Goal: Task Accomplishment & Management: Complete application form

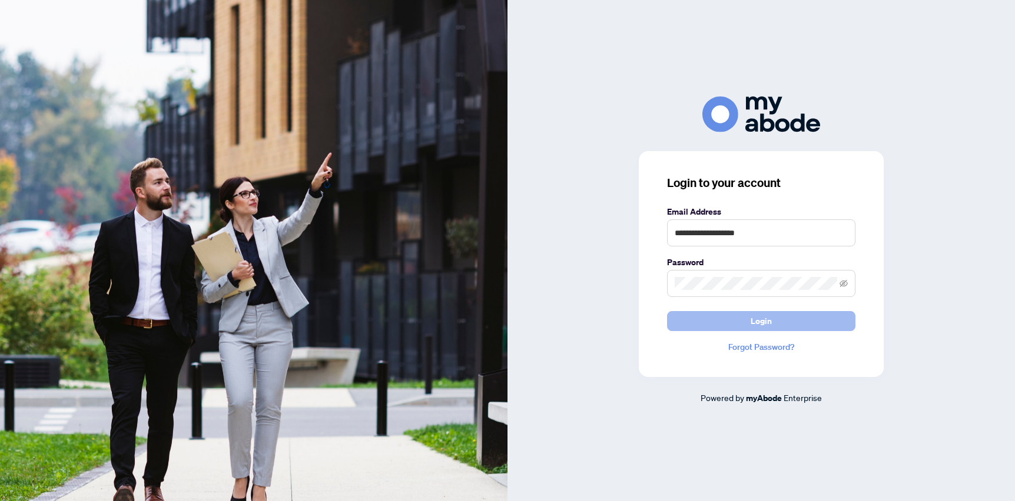
click at [725, 320] on button "Login" at bounding box center [761, 321] width 188 height 20
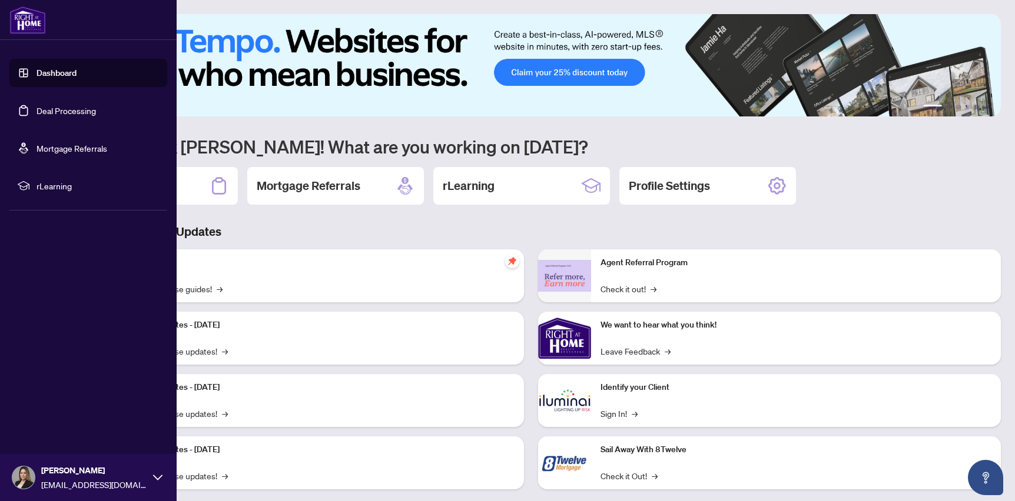
click at [39, 111] on link "Deal Processing" at bounding box center [65, 110] width 59 height 11
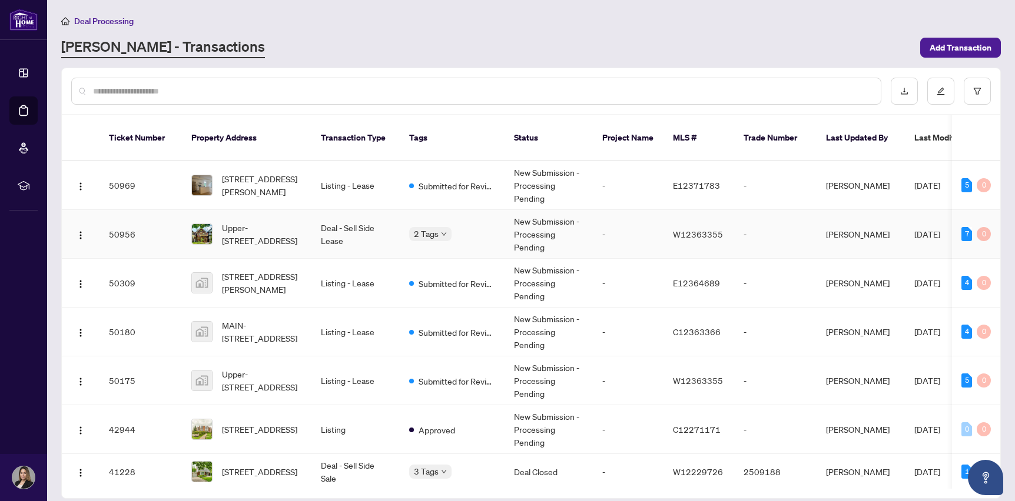
click at [625, 213] on td "-" at bounding box center [628, 234] width 71 height 49
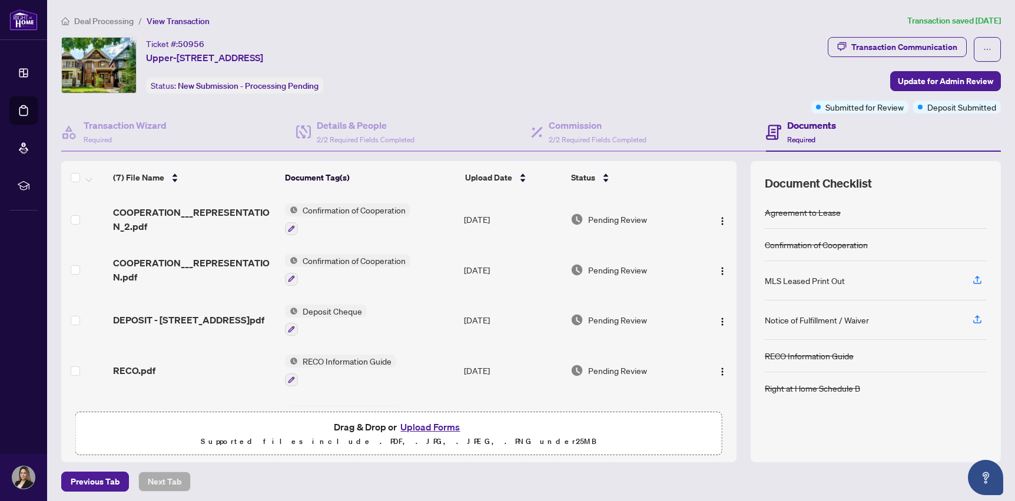
click at [118, 22] on span "Deal Processing" at bounding box center [103, 21] width 59 height 11
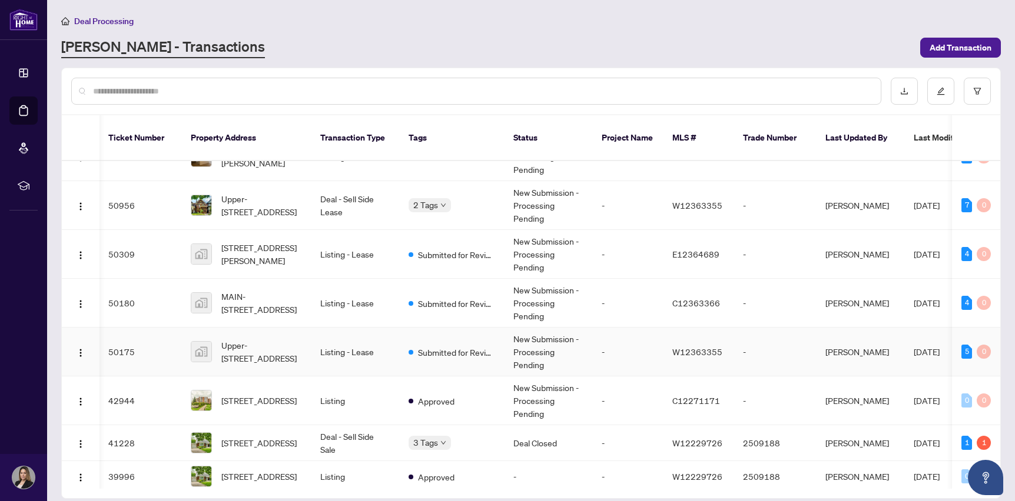
scroll to position [0, 1]
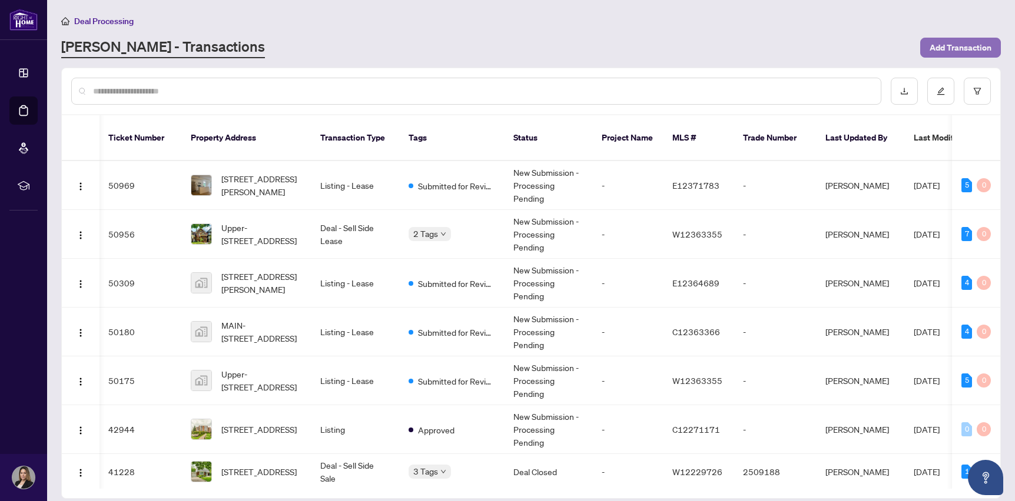
click at [950, 52] on span "Add Transaction" at bounding box center [960, 47] width 62 height 19
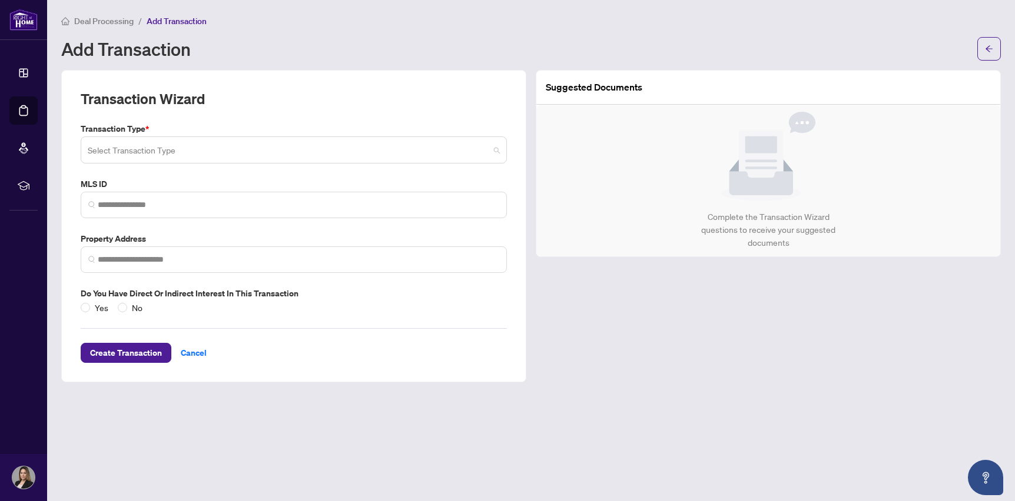
click at [348, 145] on input "search" at bounding box center [288, 152] width 401 height 26
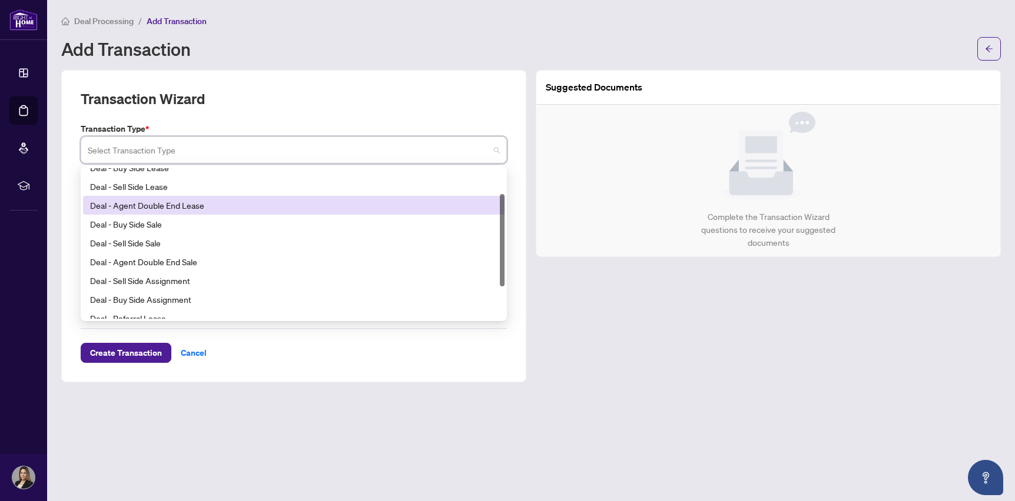
scroll to position [36, 0]
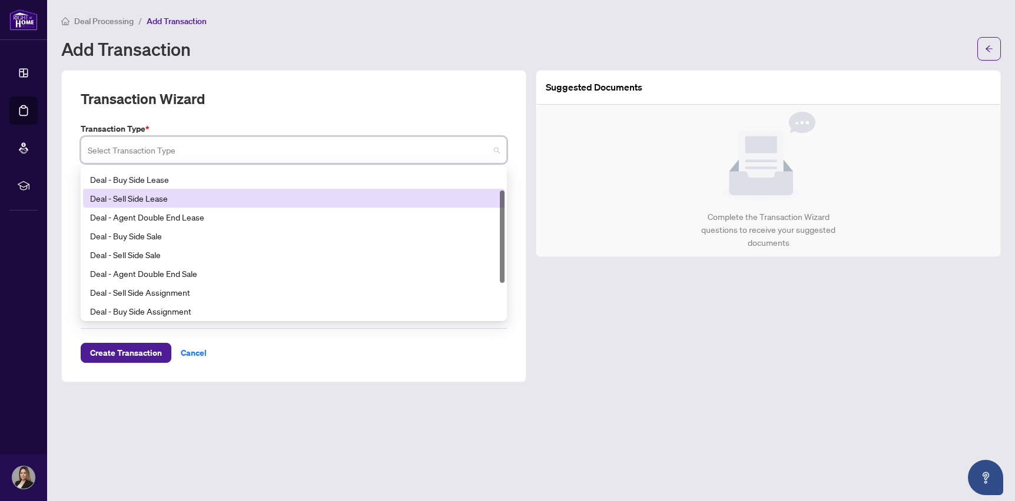
click at [255, 202] on div "Deal - Sell Side Lease" at bounding box center [293, 198] width 407 height 13
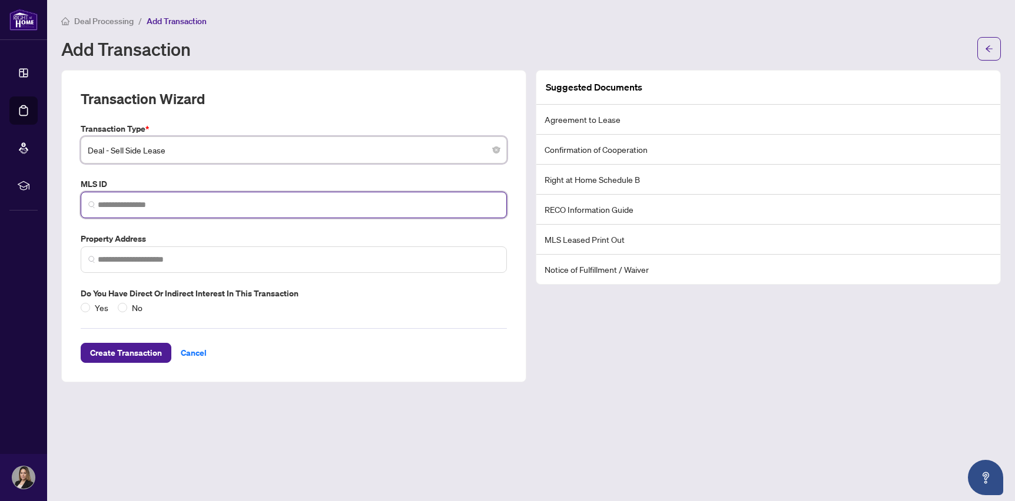
click at [188, 199] on input "search" at bounding box center [298, 205] width 401 height 12
paste input "**********"
click at [109, 207] on input "**********" at bounding box center [300, 205] width 397 height 12
type input "*********"
click at [169, 208] on input "*********" at bounding box center [300, 205] width 397 height 12
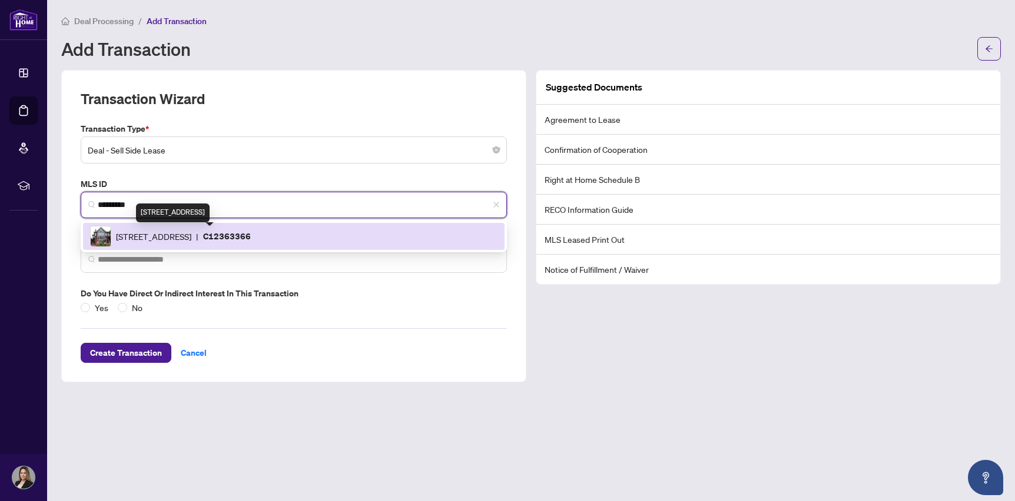
click at [175, 232] on span "[STREET_ADDRESS]" at bounding box center [153, 236] width 75 height 13
type input "**********"
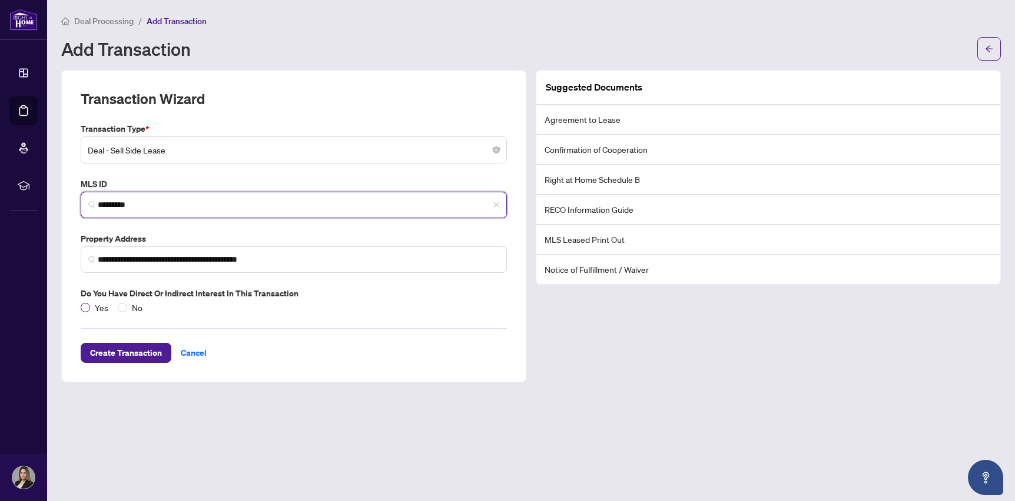
type input "*********"
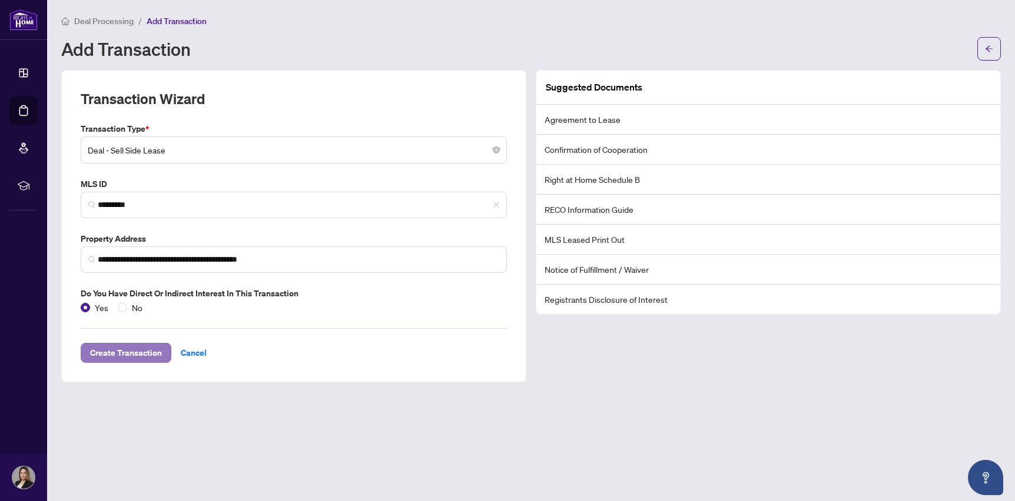
click at [141, 354] on span "Create Transaction" at bounding box center [126, 353] width 72 height 19
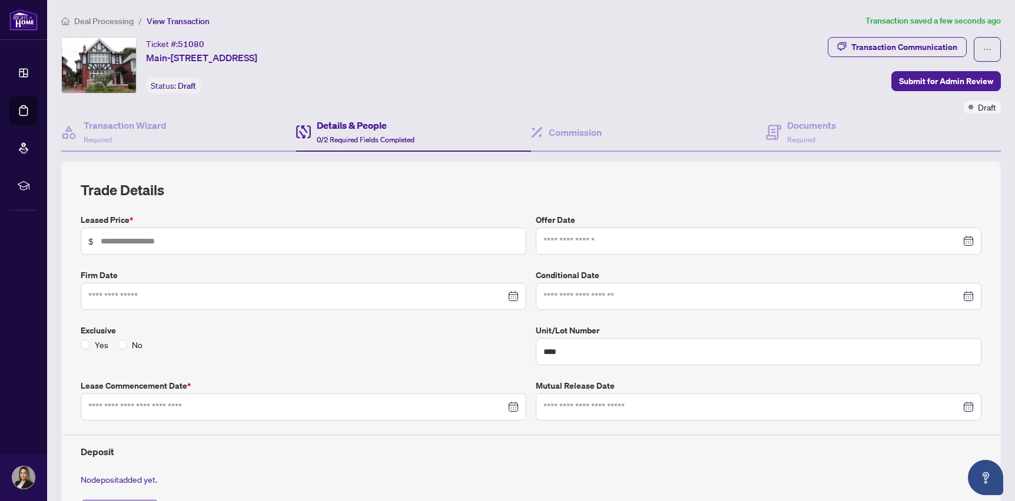
click at [965, 238] on div at bounding box center [758, 241] width 430 height 13
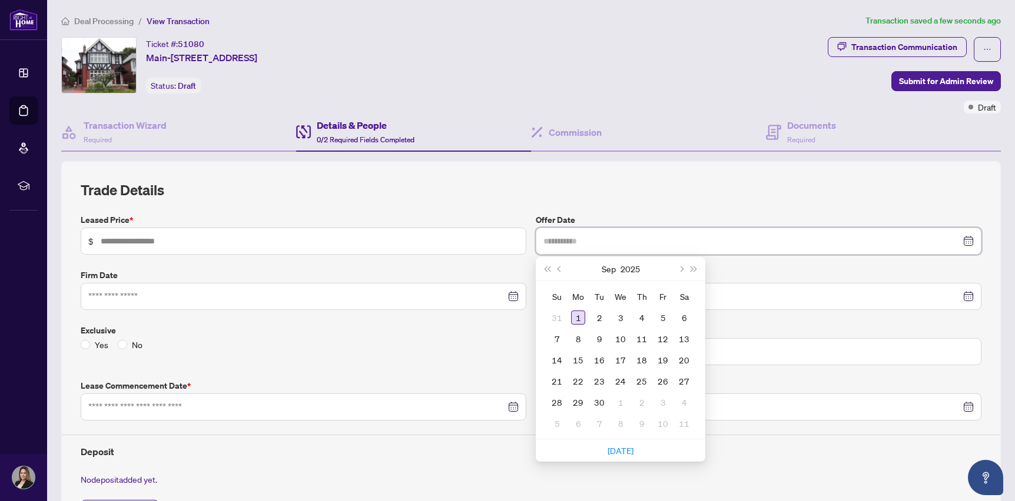
type input "**********"
click at [562, 271] on button "Previous month (PageUp)" at bounding box center [559, 269] width 13 height 24
type input "**********"
click at [664, 404] on div "29" at bounding box center [663, 402] width 14 height 14
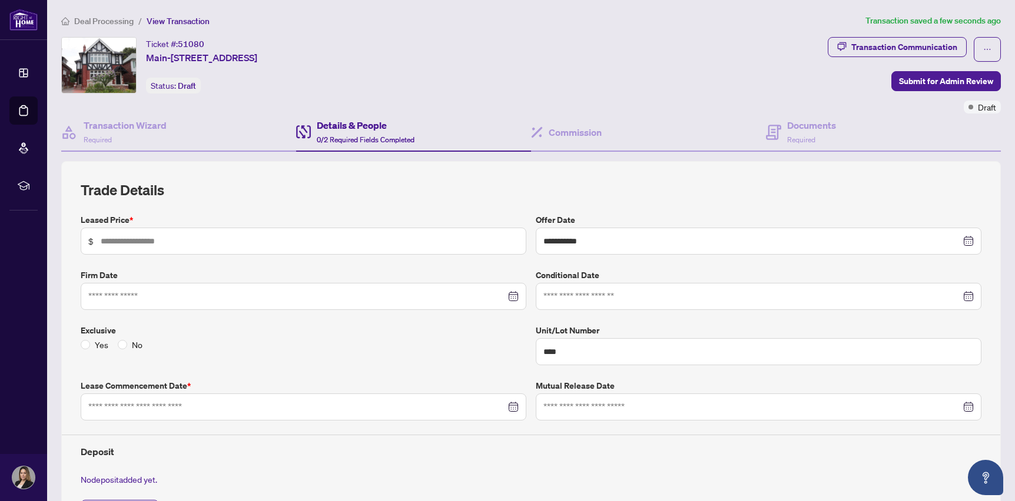
scroll to position [52, 0]
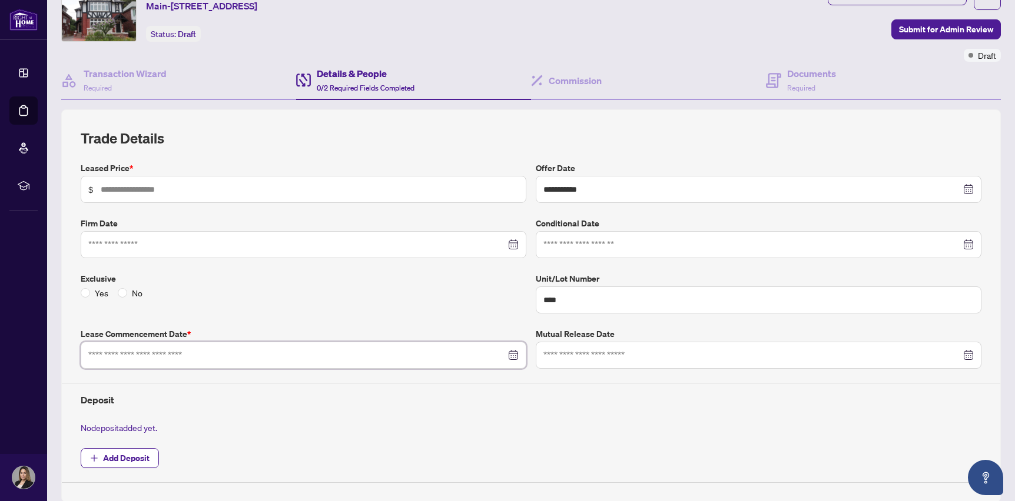
click at [415, 359] on input at bounding box center [296, 355] width 417 height 13
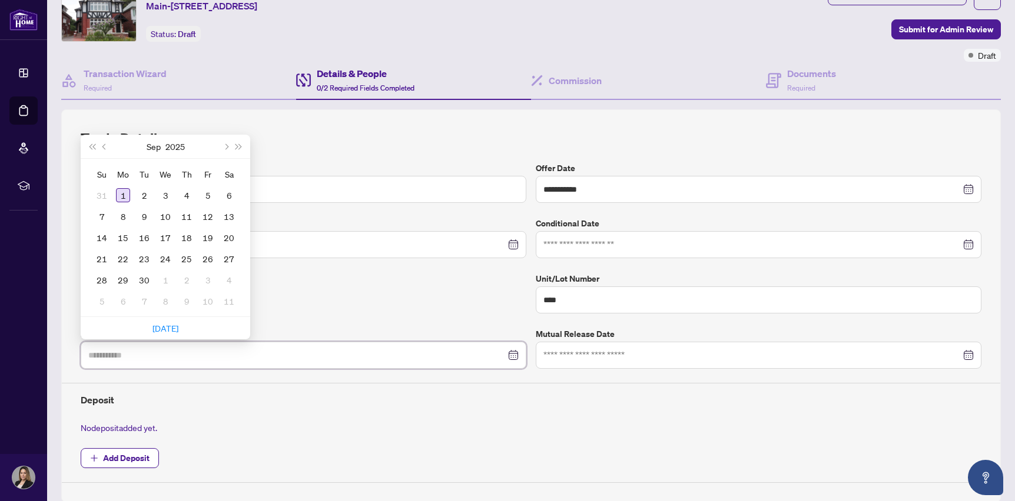
type input "**********"
click at [123, 195] on div "1" at bounding box center [123, 195] width 14 height 14
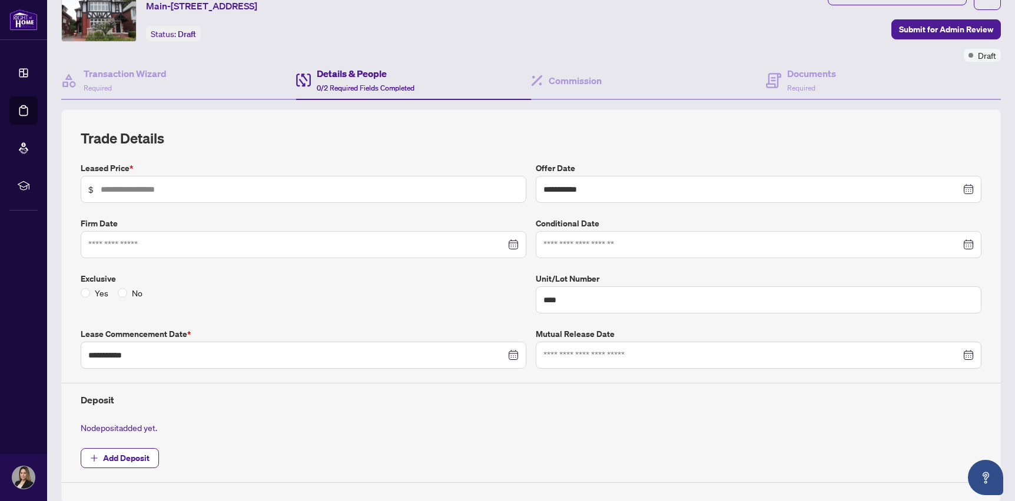
scroll to position [77, 0]
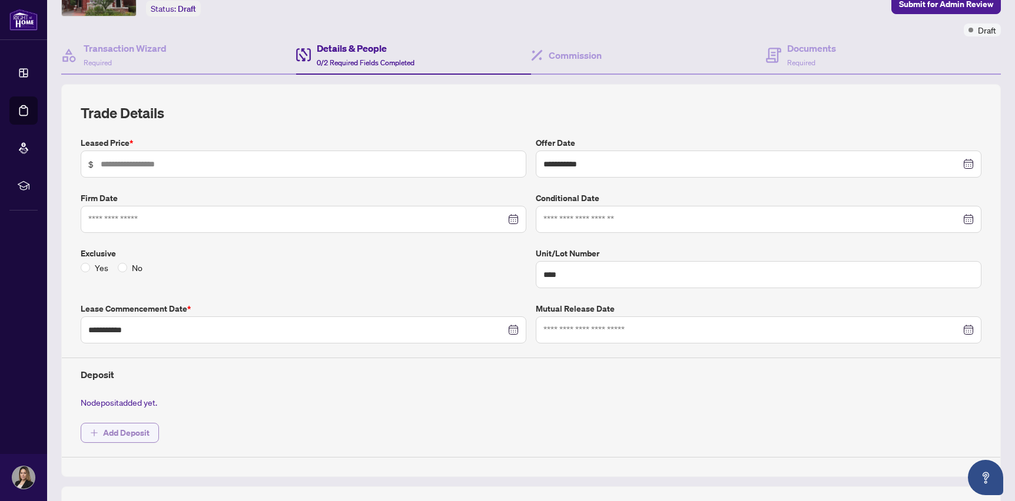
click at [149, 428] on span "Add Deposit" at bounding box center [126, 433] width 46 height 19
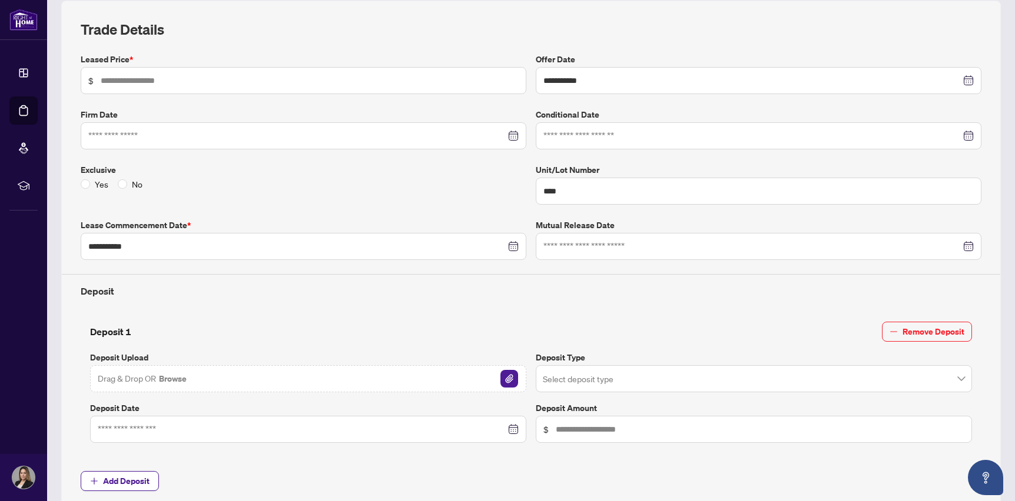
scroll to position [212, 0]
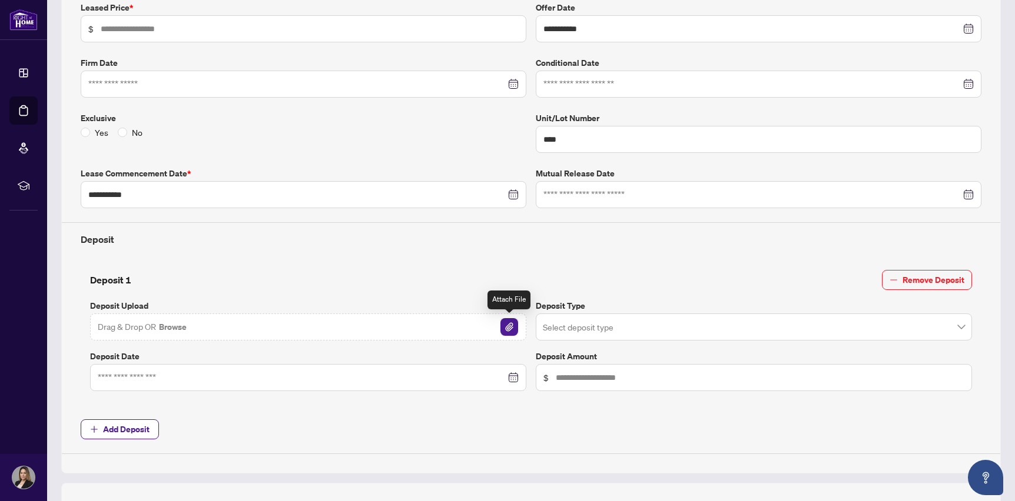
click at [504, 327] on img "button" at bounding box center [509, 327] width 18 height 18
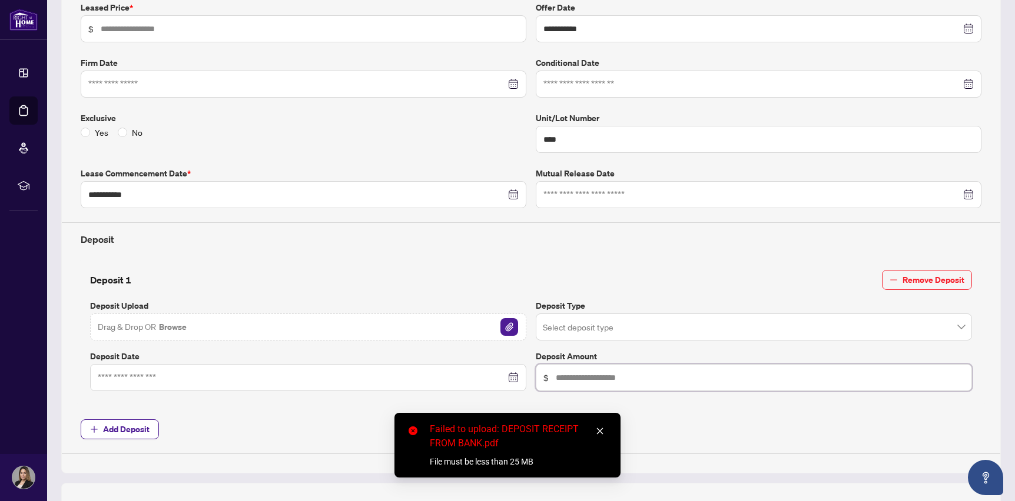
click at [561, 373] on input "text" at bounding box center [760, 377] width 408 height 13
click at [601, 430] on icon "close" at bounding box center [600, 431] width 8 height 8
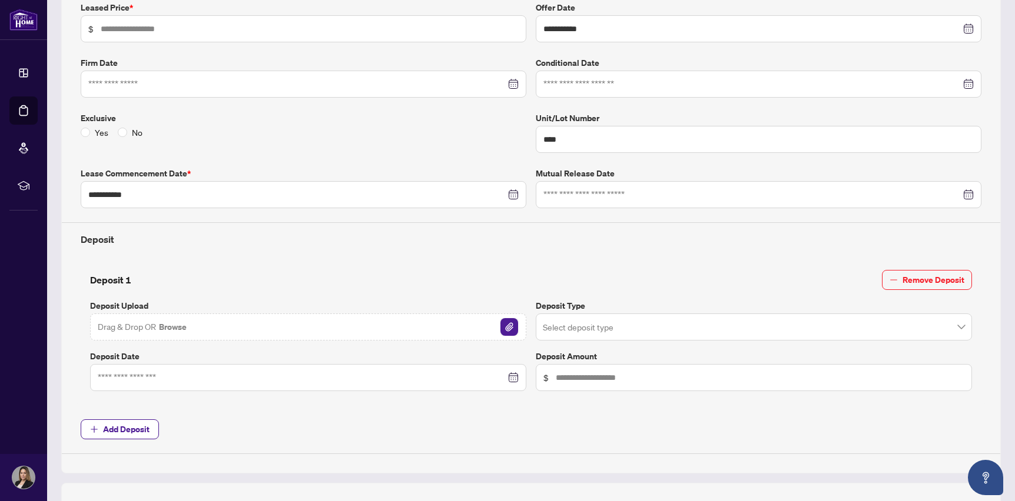
click at [506, 324] on img "button" at bounding box center [509, 327] width 18 height 18
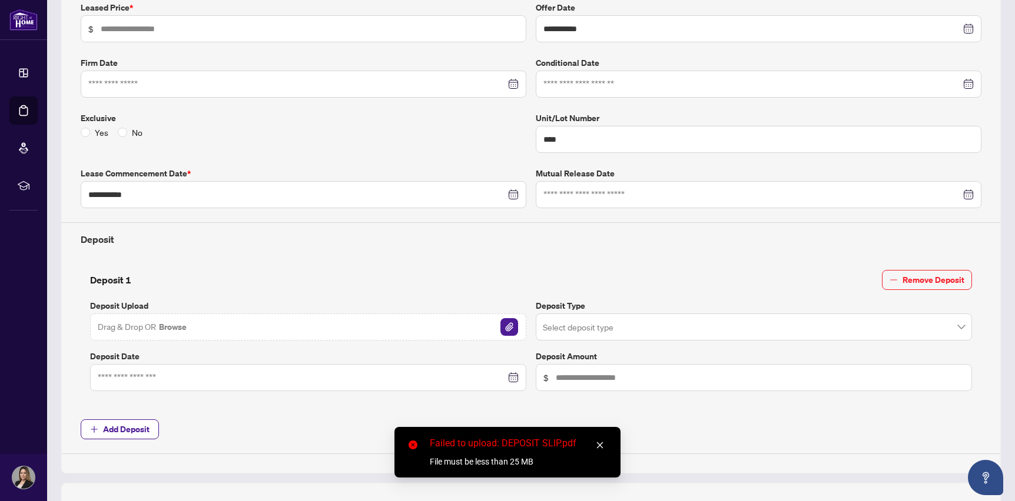
click at [596, 443] on icon "close" at bounding box center [600, 445] width 8 height 8
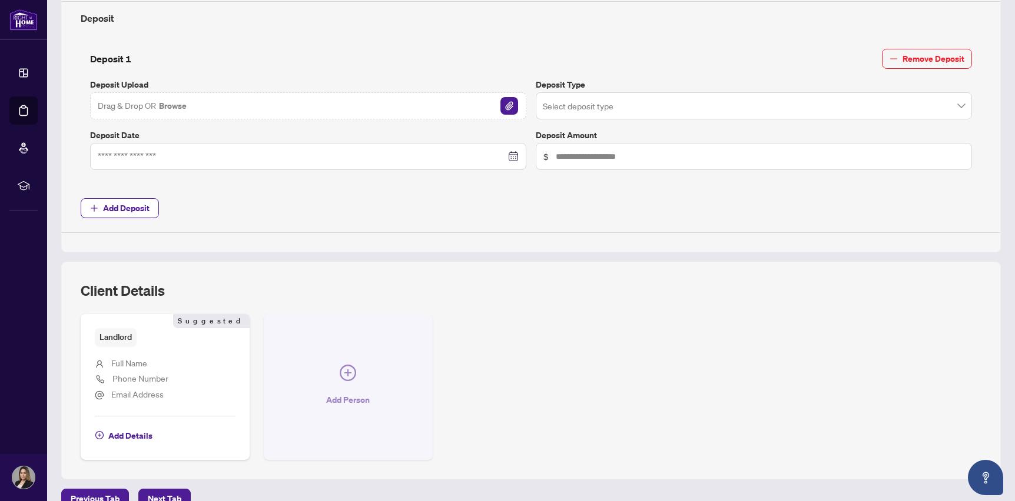
scroll to position [454, 0]
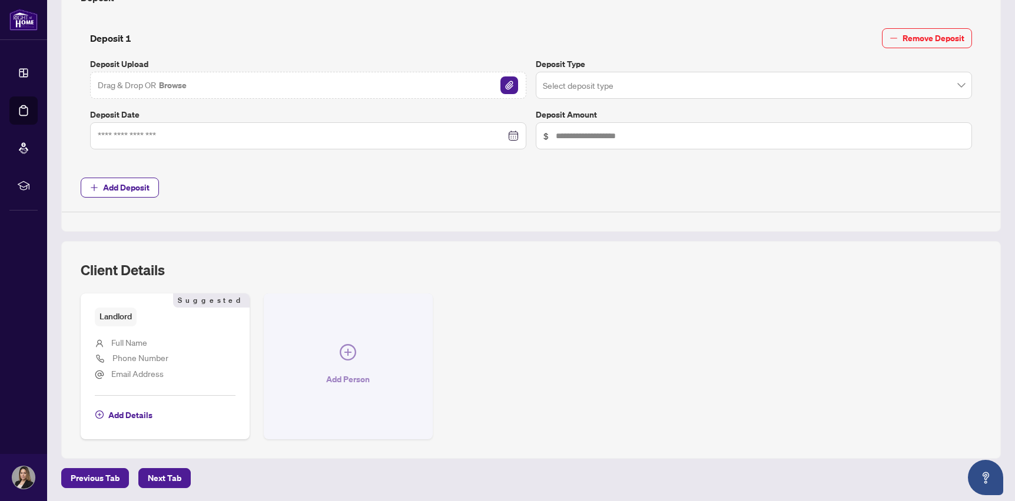
click at [347, 355] on icon "plus-circle" at bounding box center [348, 352] width 16 height 16
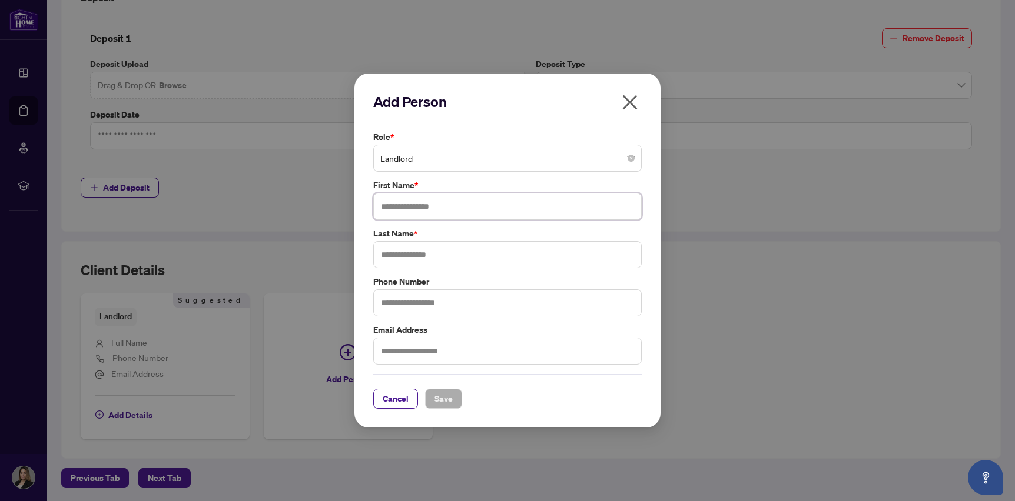
click at [442, 208] on input "text" at bounding box center [507, 206] width 268 height 27
type input "*******"
click at [480, 354] on input "text" at bounding box center [507, 351] width 268 height 27
type input "**********"
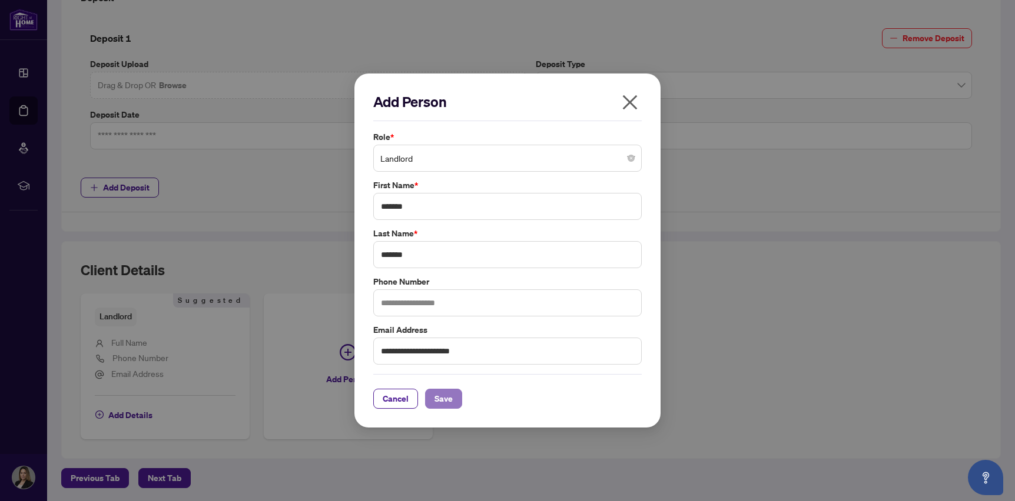
click at [434, 401] on span "Save" at bounding box center [443, 399] width 18 height 19
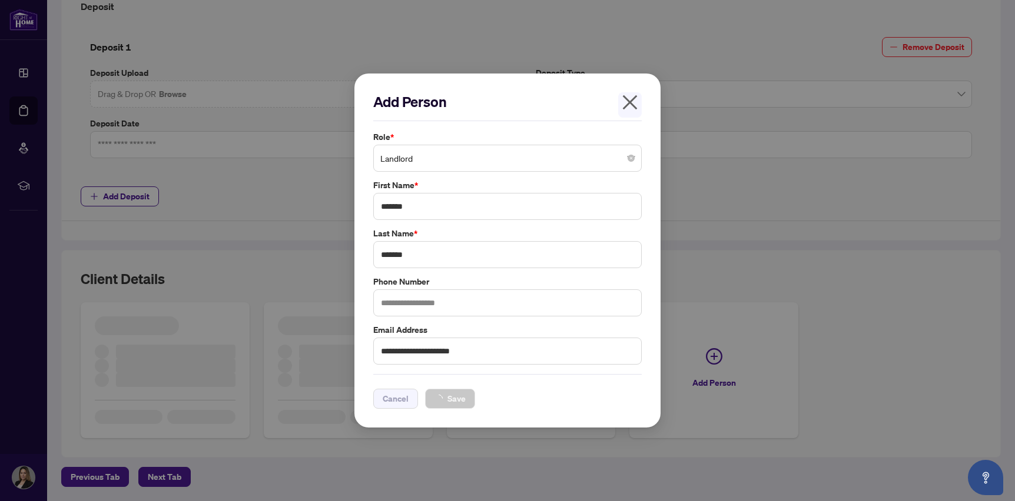
scroll to position [444, 0]
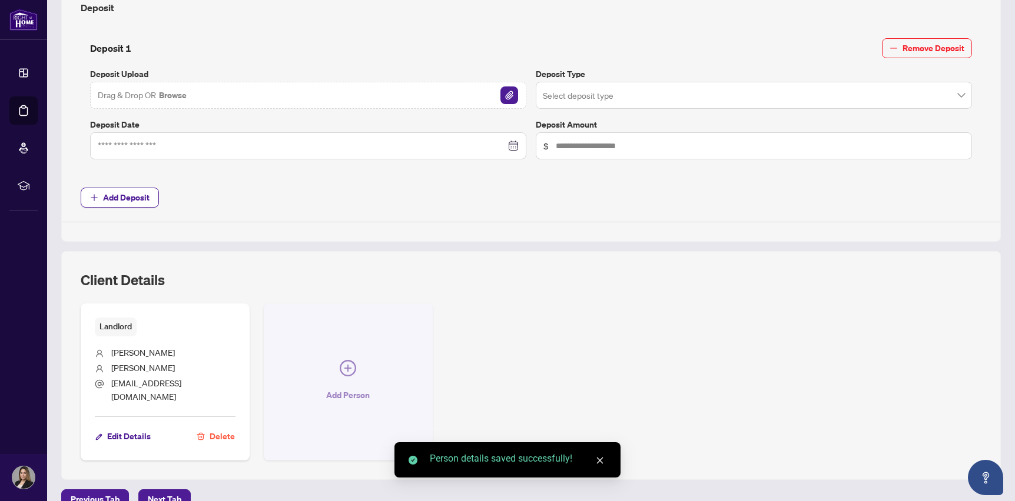
click at [349, 363] on icon "plus-circle" at bounding box center [348, 368] width 16 height 16
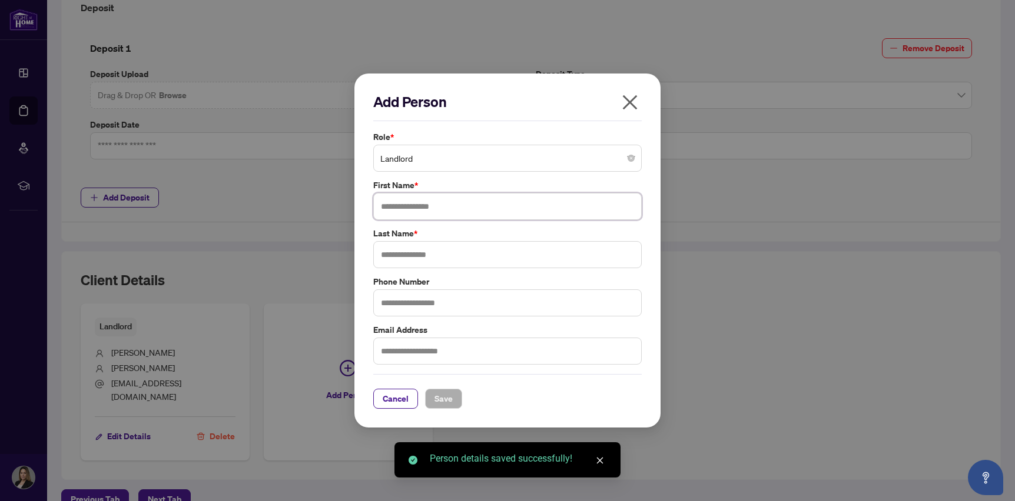
click at [415, 210] on input "text" at bounding box center [507, 206] width 268 height 27
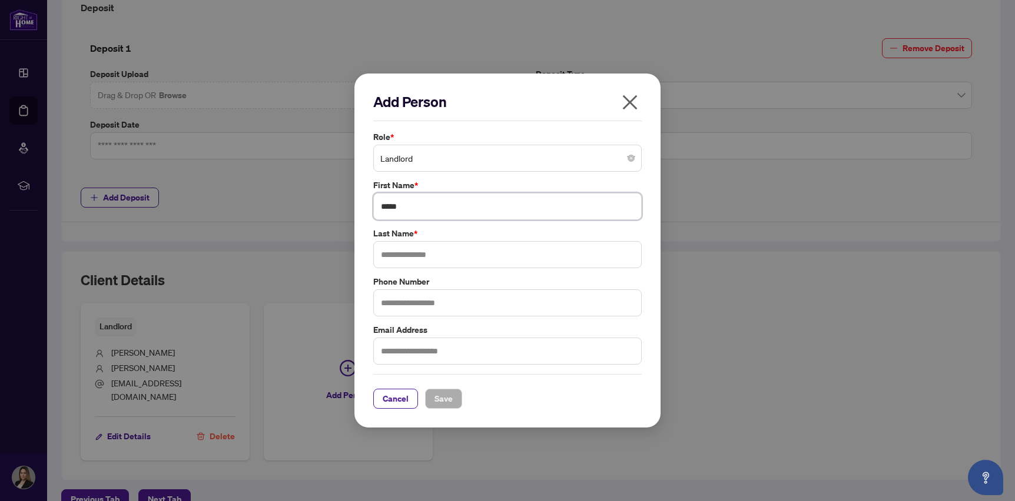
type input "*****"
type input "********"
type input "**********"
click at [452, 400] on span "Save" at bounding box center [443, 399] width 18 height 19
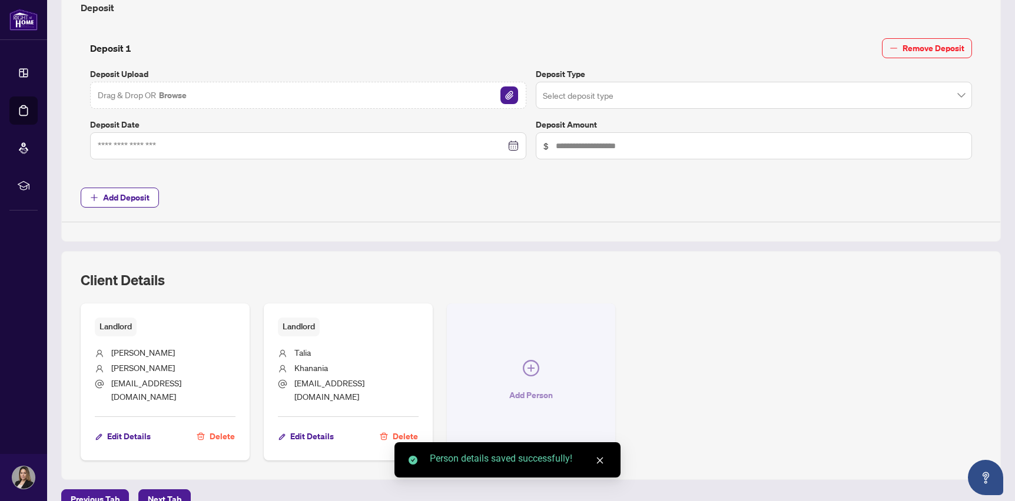
scroll to position [454, 0]
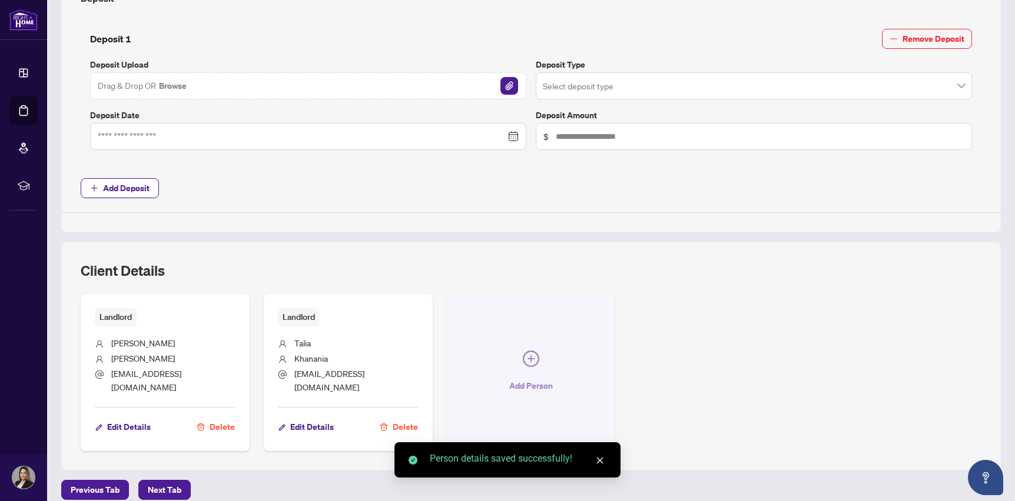
click at [528, 357] on icon "plus-circle" at bounding box center [531, 359] width 16 height 16
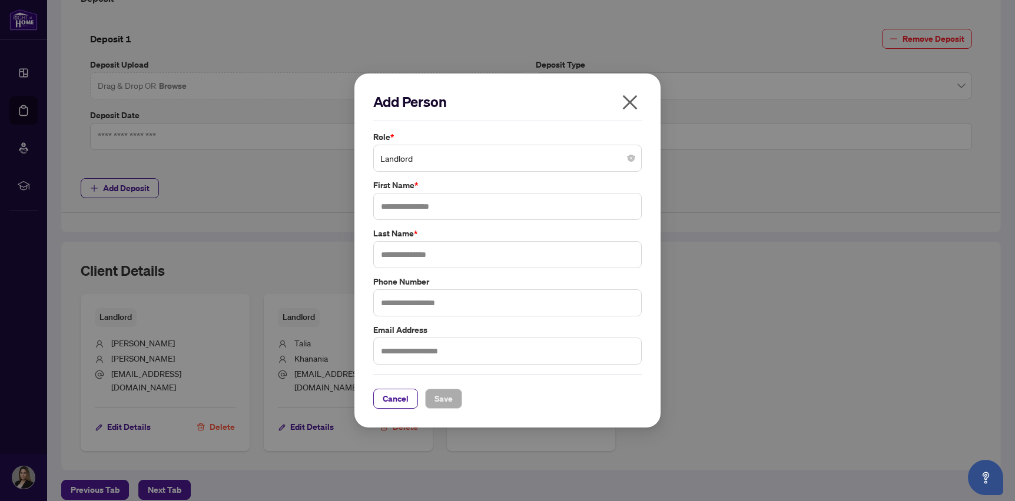
click at [456, 159] on span "Landlord" at bounding box center [507, 158] width 254 height 22
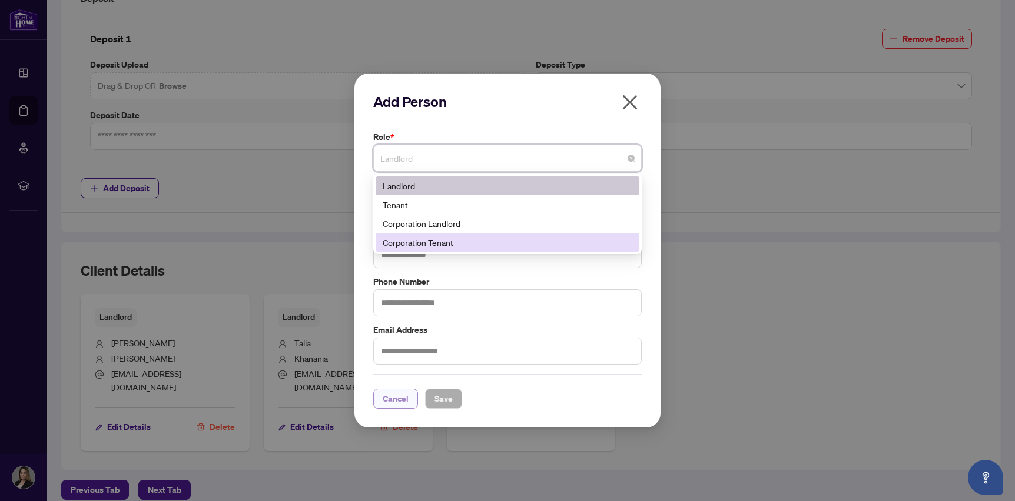
click at [389, 399] on span "Cancel" at bounding box center [396, 399] width 26 height 19
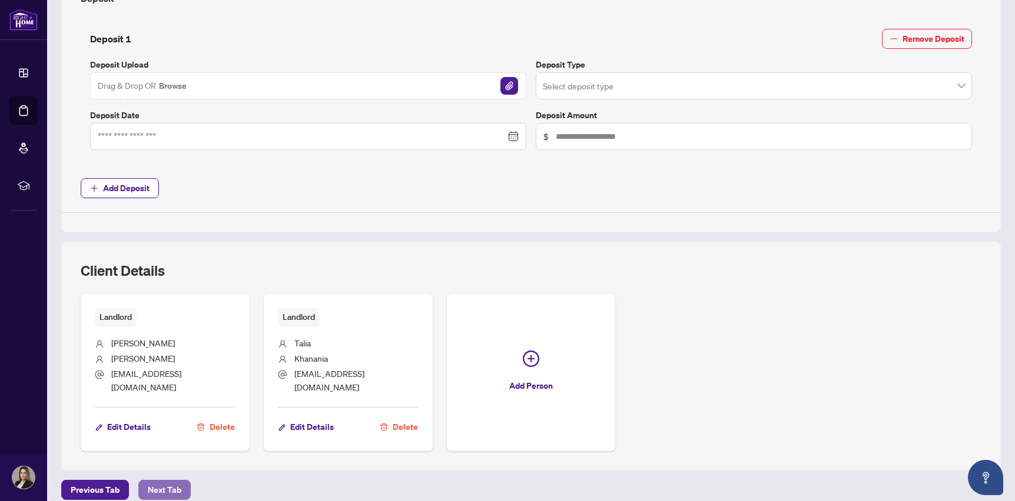
click at [171, 481] on span "Next Tab" at bounding box center [165, 490] width 34 height 19
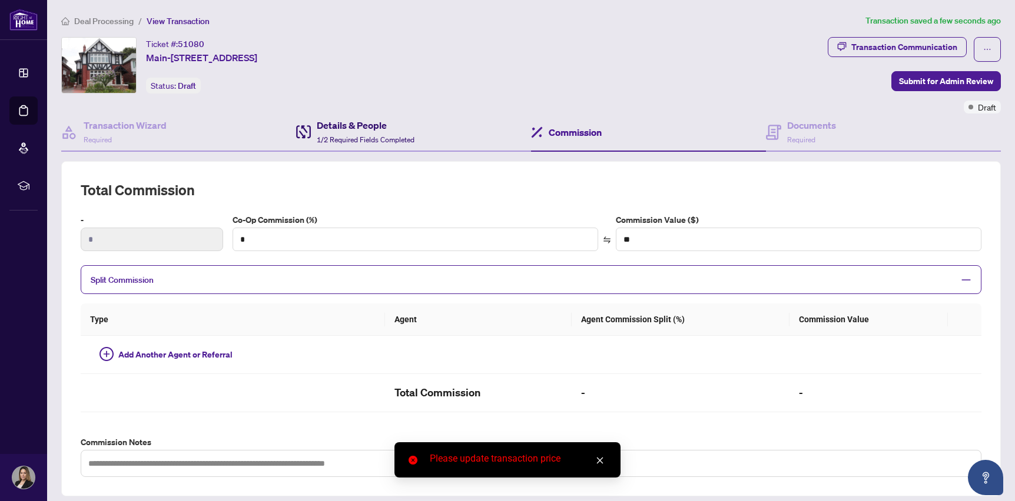
click at [330, 132] on div "Details & People 1/2 Required Fields Completed" at bounding box center [366, 132] width 98 height 28
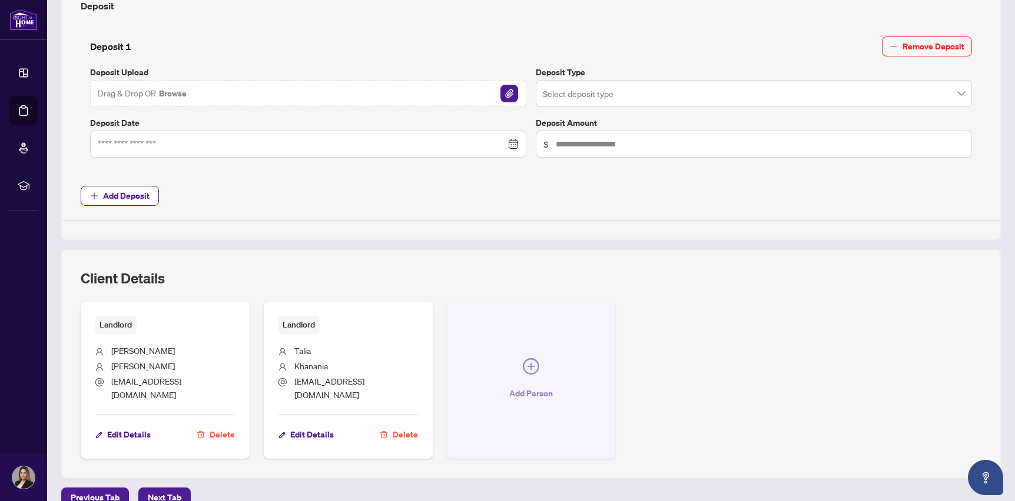
scroll to position [454, 0]
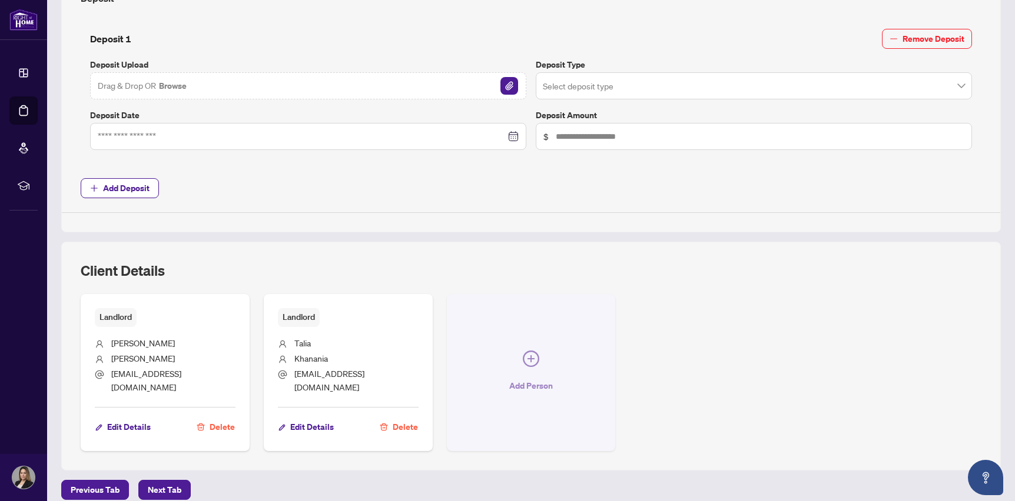
click at [525, 351] on icon "plus-circle" at bounding box center [531, 359] width 16 height 16
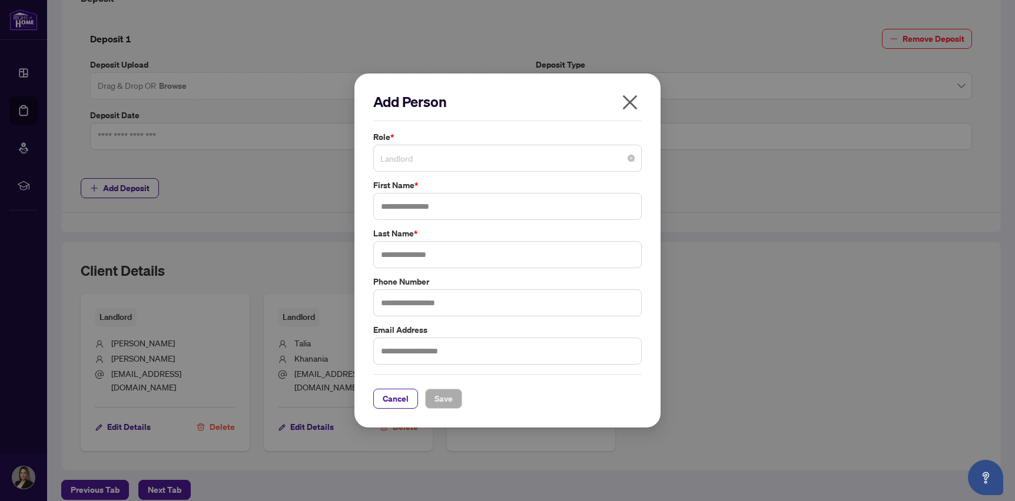
click at [444, 160] on span "Landlord" at bounding box center [507, 158] width 254 height 22
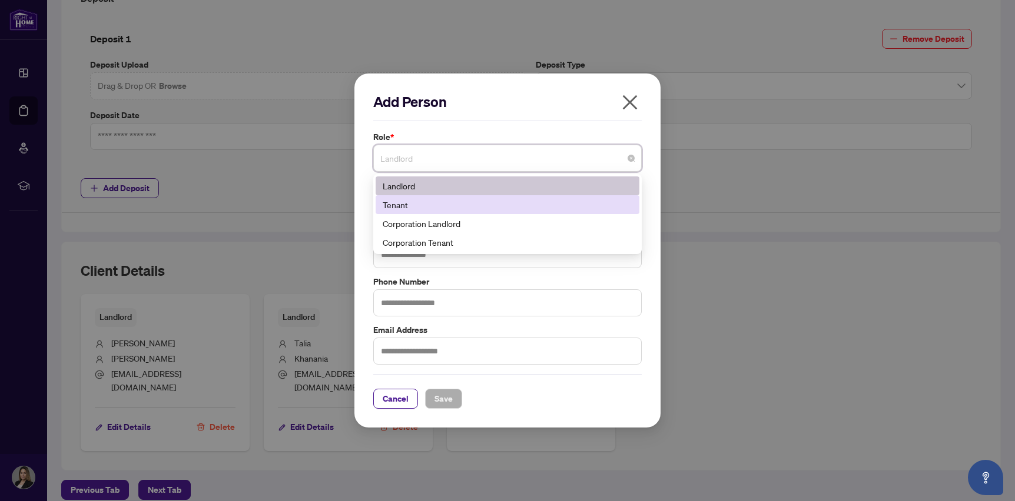
drag, startPoint x: 659, startPoint y: 217, endPoint x: 547, endPoint y: 244, distance: 115.5
click at [655, 218] on div "Add Person Role * Landlord 3 4 186 Landlord Tenant Corporation Landlord Corpora…" at bounding box center [507, 251] width 306 height 354
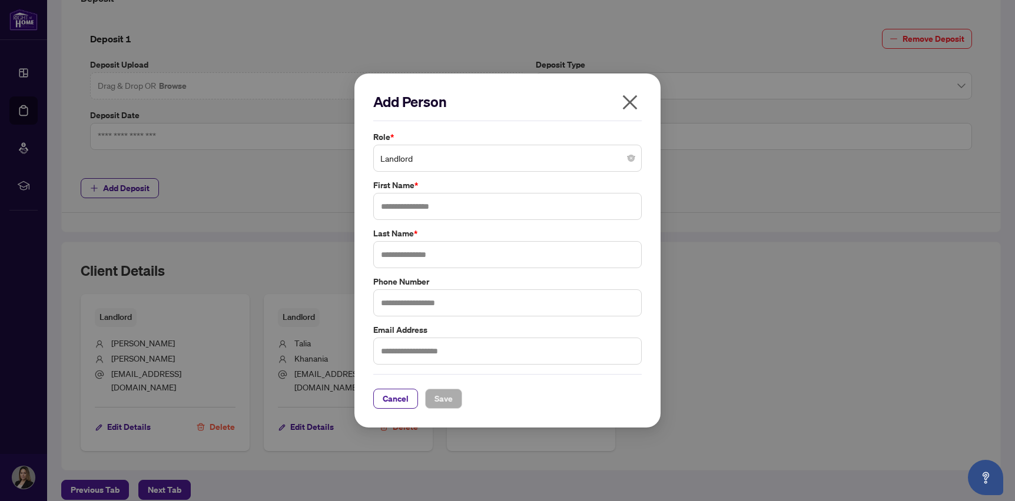
click at [463, 164] on span "Landlord" at bounding box center [507, 158] width 254 height 22
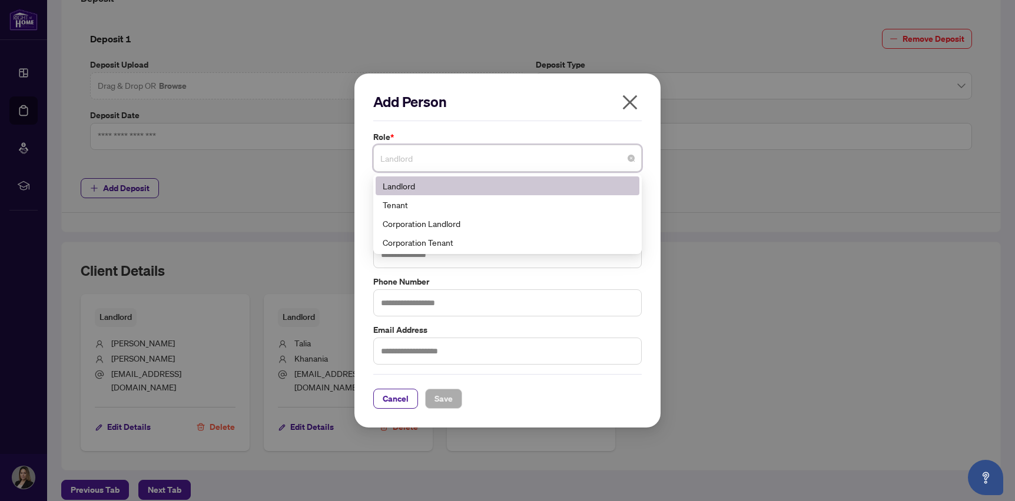
drag, startPoint x: 631, startPoint y: 102, endPoint x: 621, endPoint y: 115, distance: 16.8
click at [630, 103] on icon "close" at bounding box center [629, 102] width 19 height 19
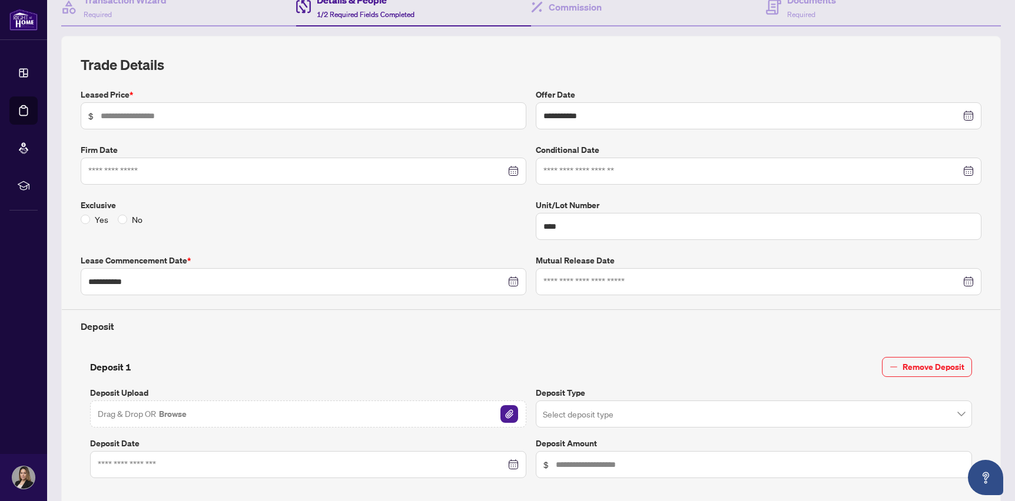
scroll to position [127, 0]
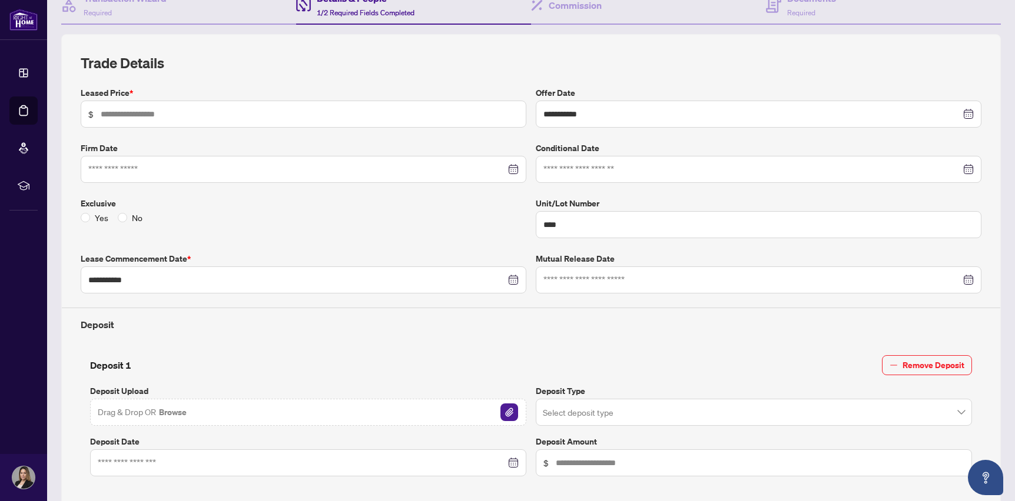
click at [117, 218] on div "Yes No" at bounding box center [114, 217] width 67 height 13
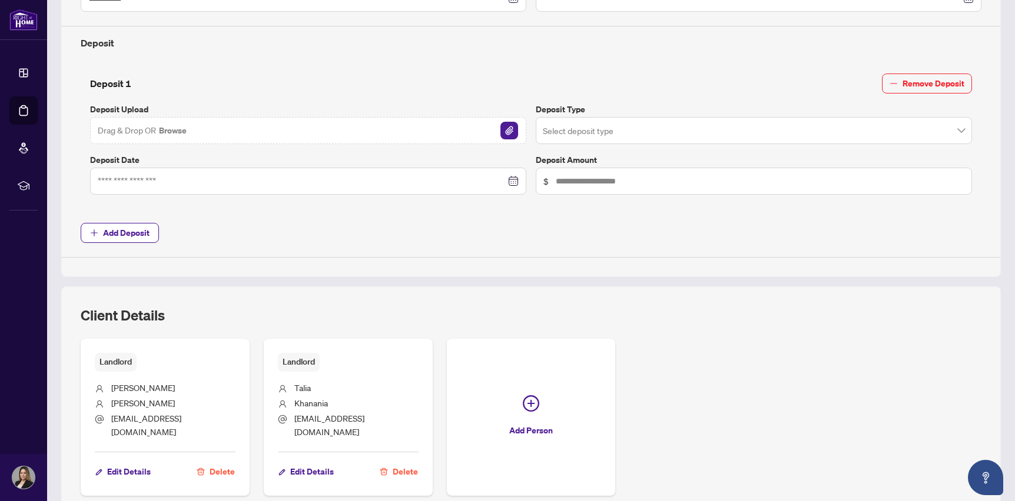
scroll to position [454, 0]
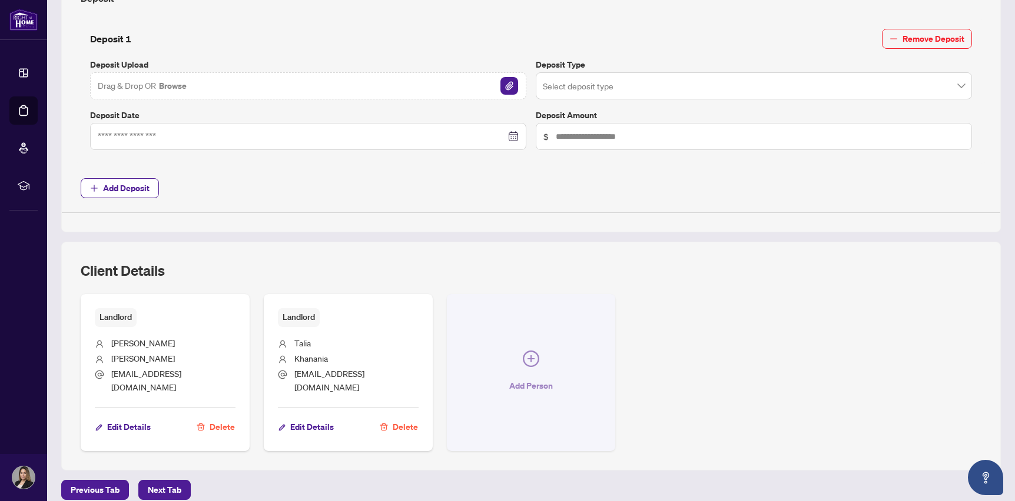
click at [534, 351] on icon "plus-circle" at bounding box center [531, 359] width 16 height 16
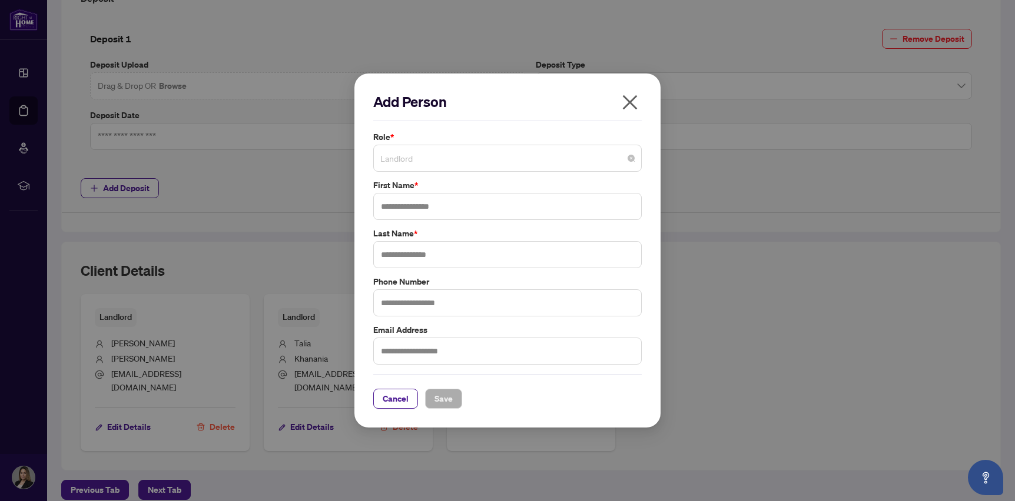
click at [483, 161] on span "Landlord" at bounding box center [507, 158] width 254 height 22
click at [480, 126] on div "Add Person Role * Landlord 3 4 Landlord Tenant Corporation Landlord Corporation…" at bounding box center [507, 250] width 268 height 317
click at [629, 102] on icon "close" at bounding box center [630, 102] width 15 height 15
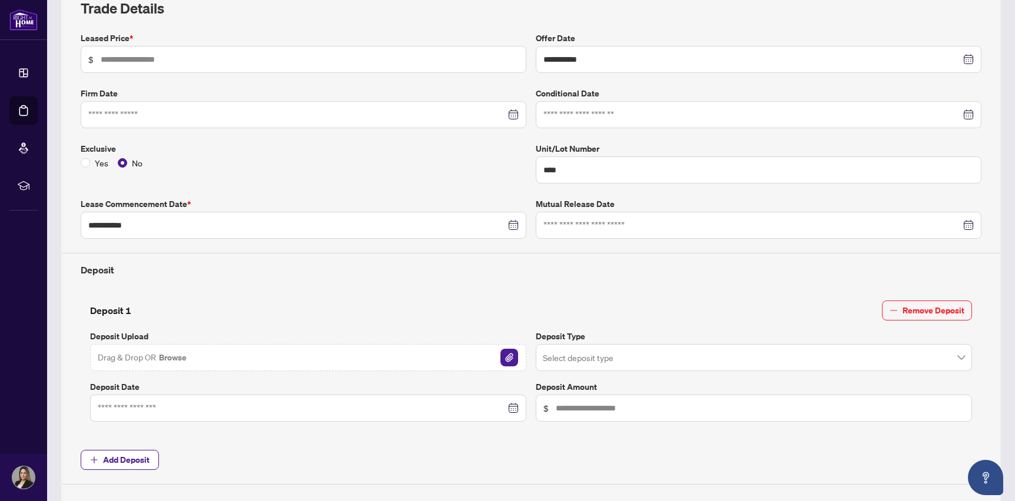
scroll to position [0, 0]
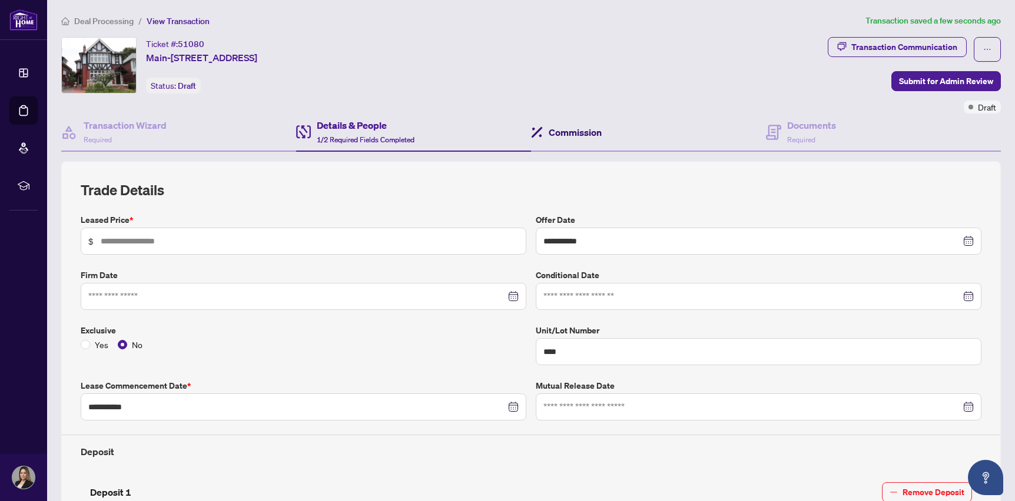
click at [564, 134] on h4 "Commission" at bounding box center [574, 132] width 53 height 14
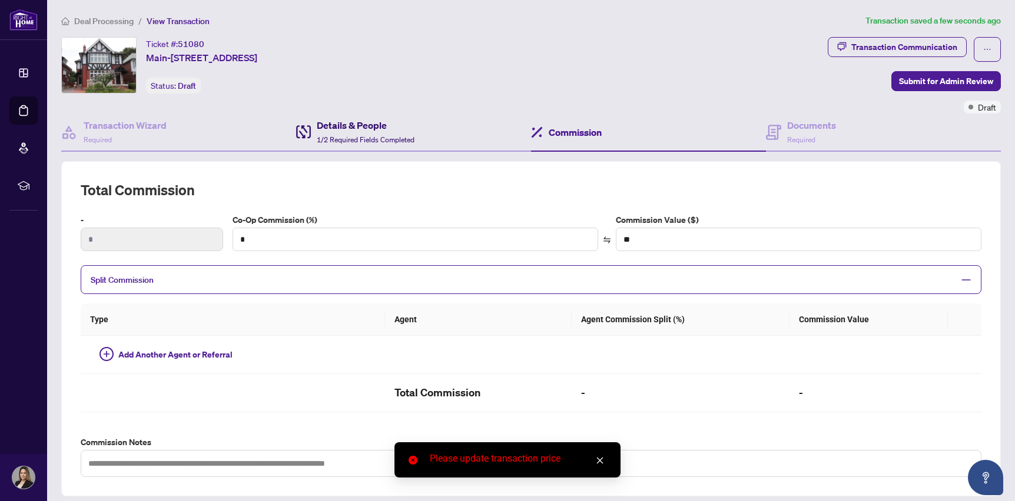
click at [348, 132] on div "Details & People 1/2 Required Fields Completed" at bounding box center [366, 132] width 98 height 28
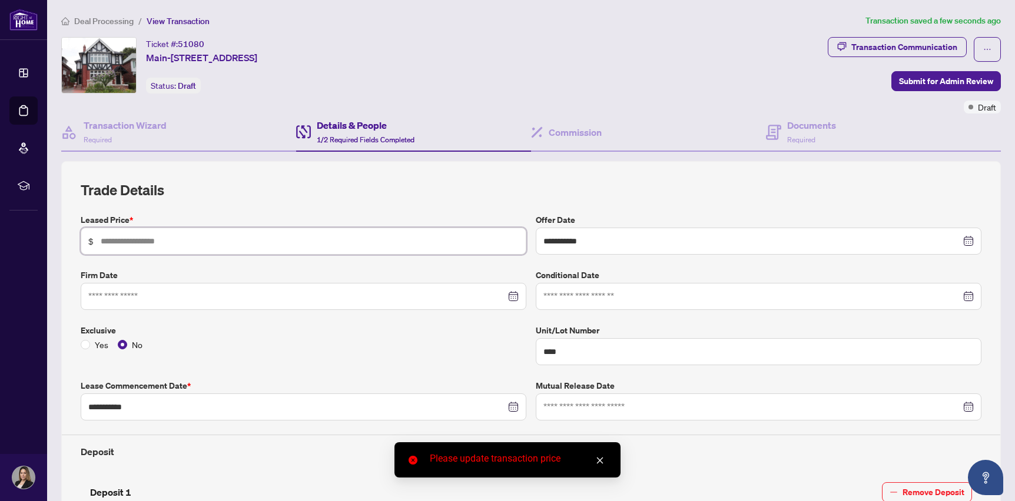
click at [448, 241] on input "text" at bounding box center [310, 241] width 418 height 13
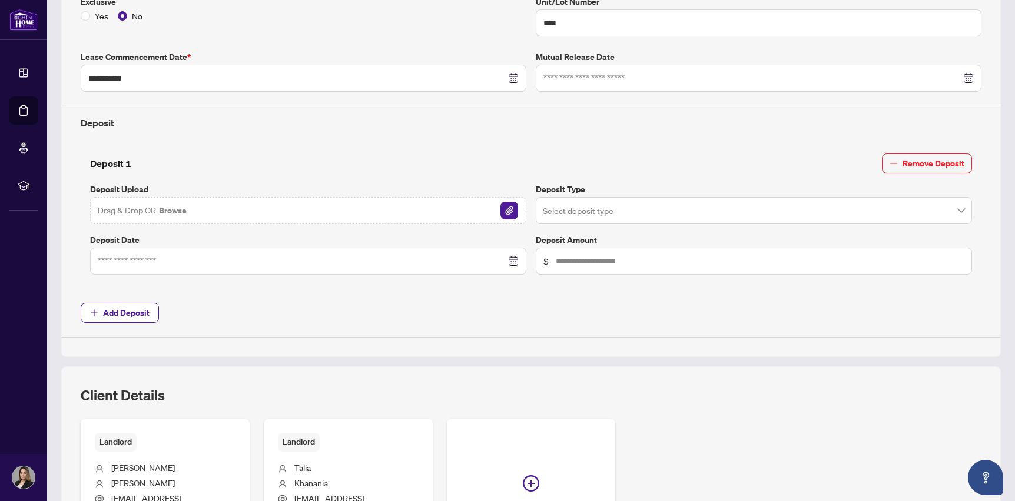
scroll to position [454, 0]
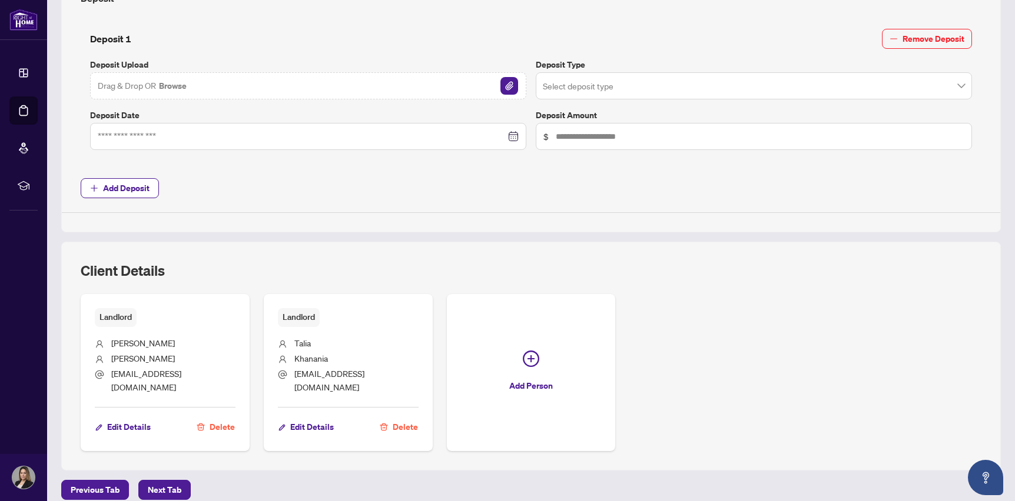
type input "********"
click at [680, 336] on div "Landlord Alessio Ranieri [EMAIL_ADDRESS][DOMAIN_NAME] Edit Details Delete Landl…" at bounding box center [531, 372] width 900 height 157
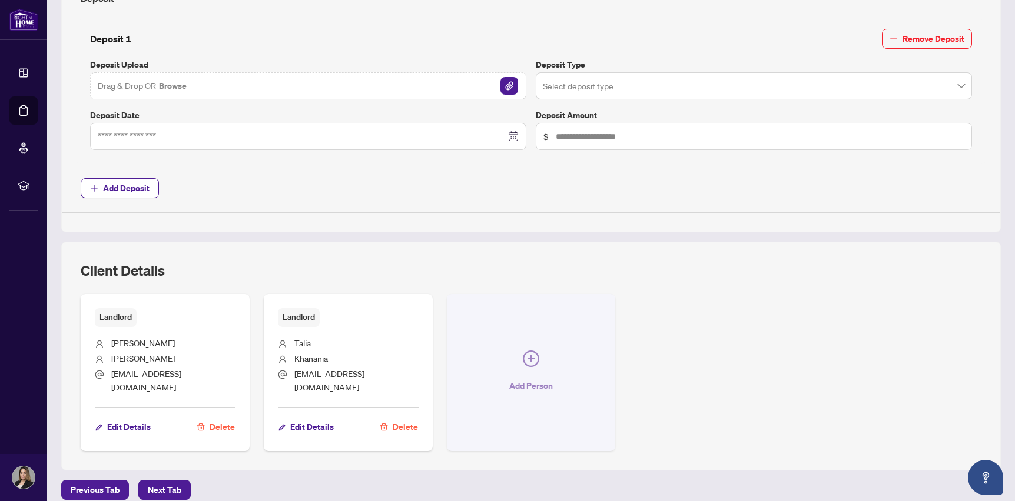
click at [537, 357] on icon "plus-circle" at bounding box center [531, 359] width 16 height 16
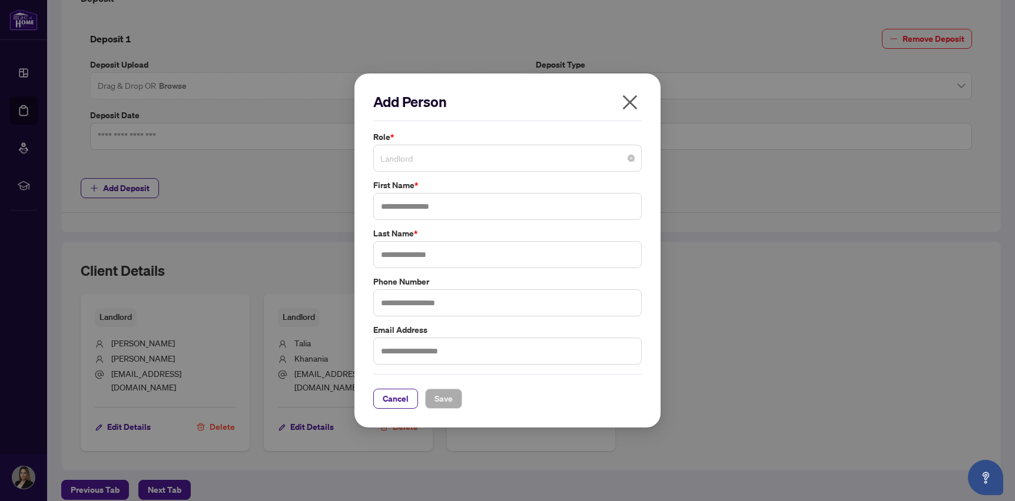
click at [491, 159] on span "Landlord" at bounding box center [507, 158] width 254 height 22
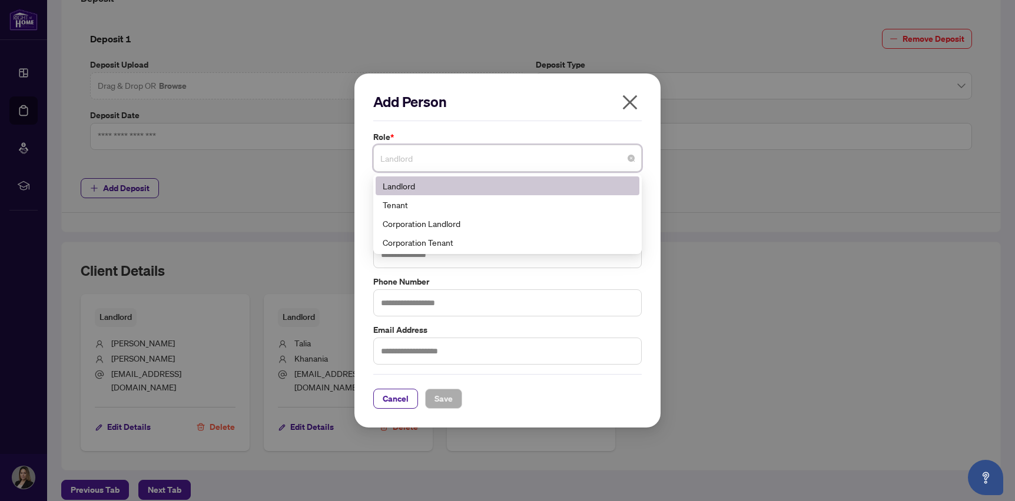
drag, startPoint x: 634, startPoint y: 98, endPoint x: 629, endPoint y: 111, distance: 13.8
click at [634, 98] on icon "close" at bounding box center [630, 102] width 15 height 15
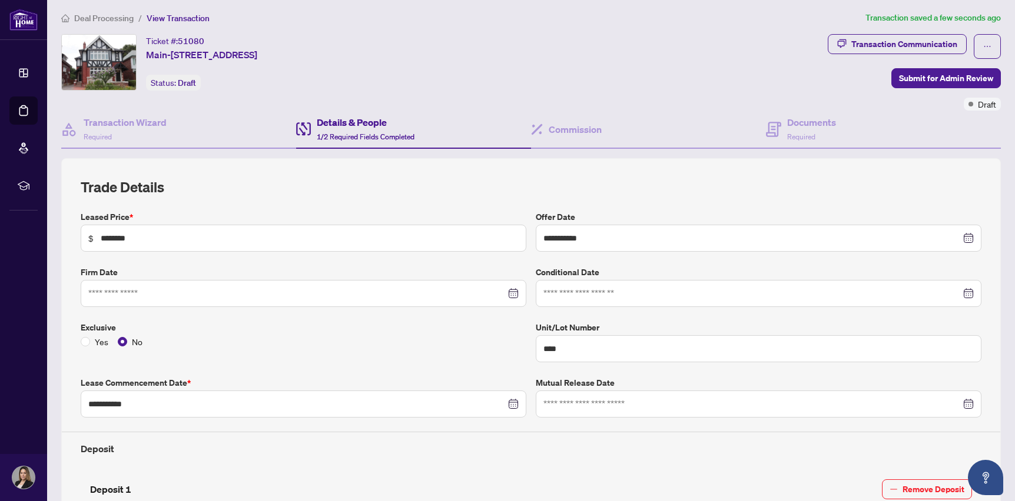
scroll to position [0, 0]
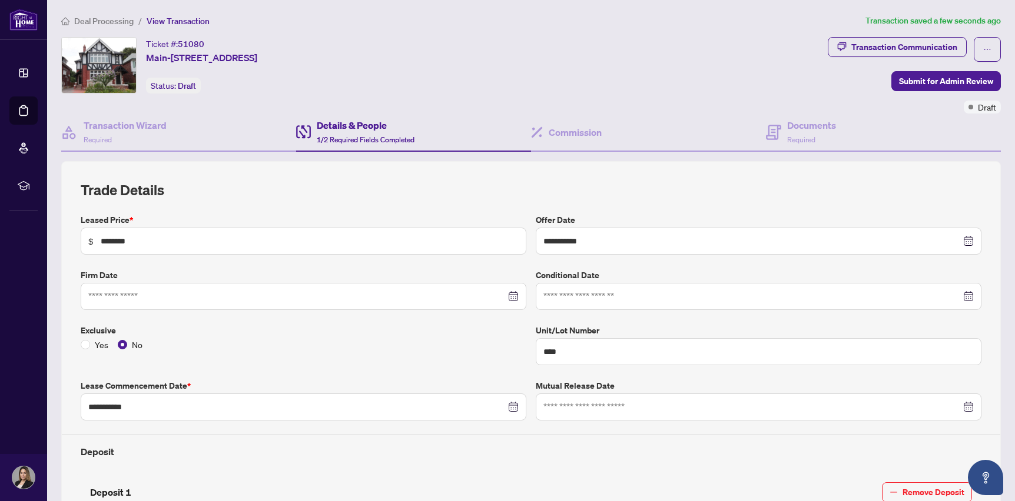
click at [480, 183] on h2 "Trade Details" at bounding box center [531, 190] width 900 height 19
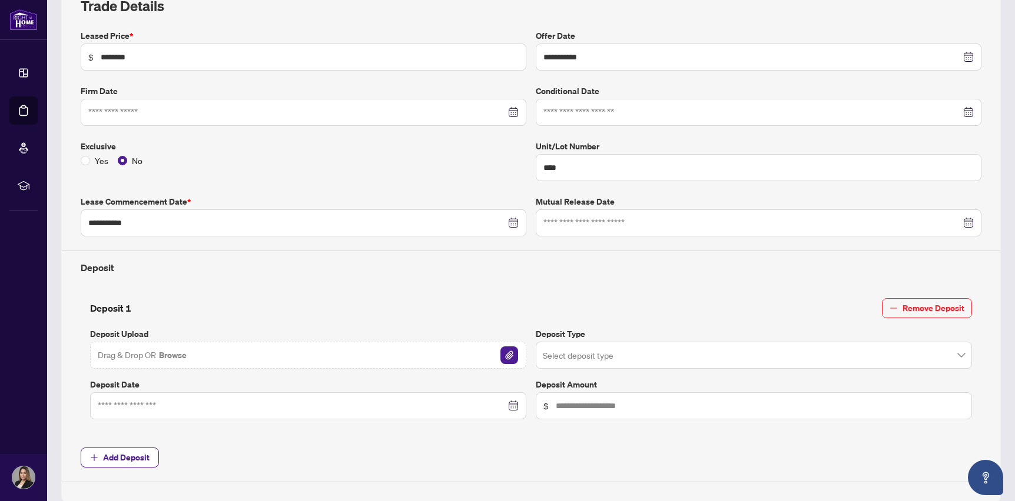
scroll to position [185, 0]
click at [929, 310] on span "Remove Deposit" at bounding box center [933, 307] width 62 height 19
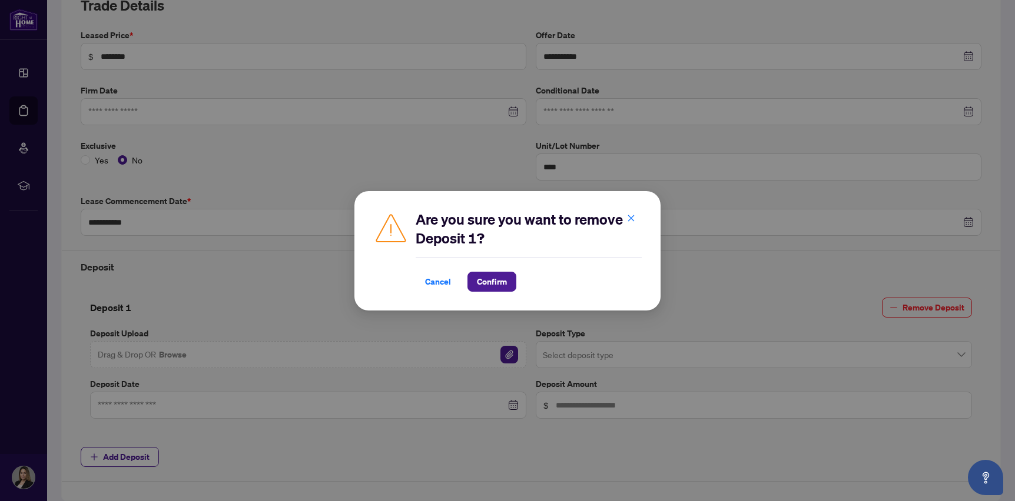
drag, startPoint x: 439, startPoint y: 288, endPoint x: 450, endPoint y: 285, distance: 11.7
click at [438, 288] on span "Cancel" at bounding box center [438, 281] width 26 height 19
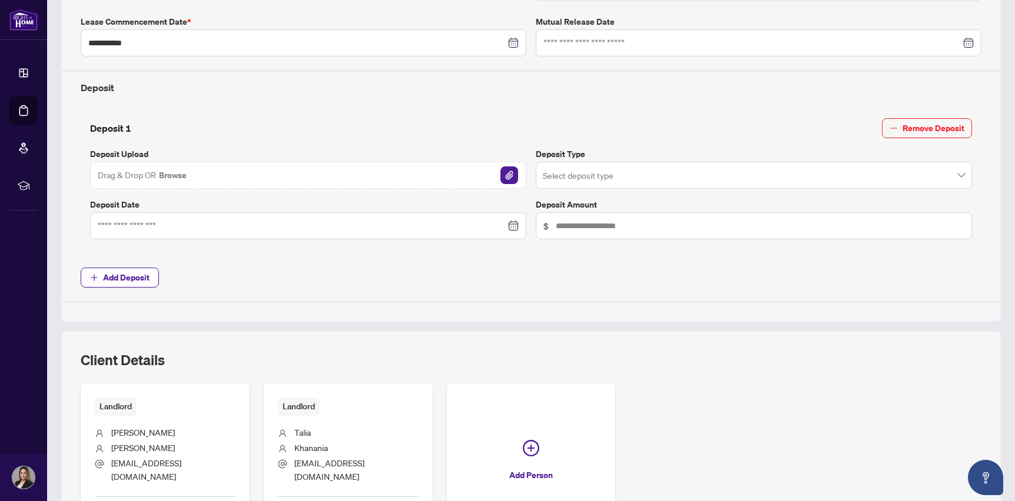
scroll to position [454, 0]
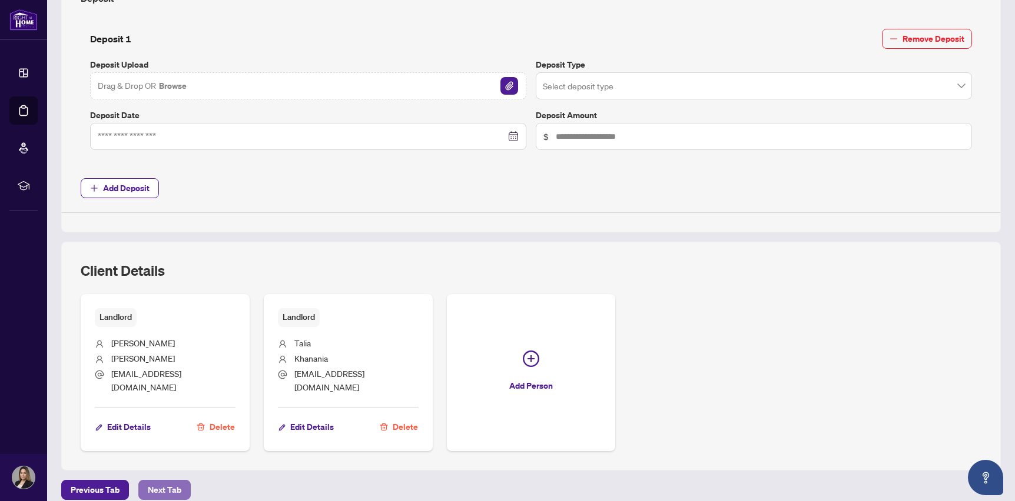
click at [167, 481] on span "Next Tab" at bounding box center [165, 490] width 34 height 19
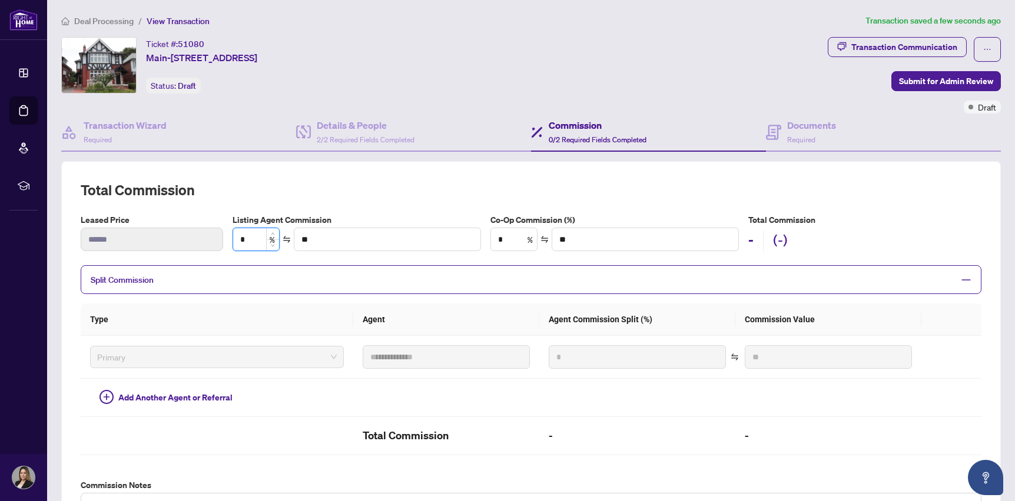
drag, startPoint x: 257, startPoint y: 238, endPoint x: 202, endPoint y: 238, distance: 54.1
click at [233, 238] on input "*" at bounding box center [256, 239] width 46 height 22
drag, startPoint x: 486, startPoint y: 242, endPoint x: 474, endPoint y: 242, distance: 12.4
click at [491, 242] on input "*" at bounding box center [514, 239] width 46 height 22
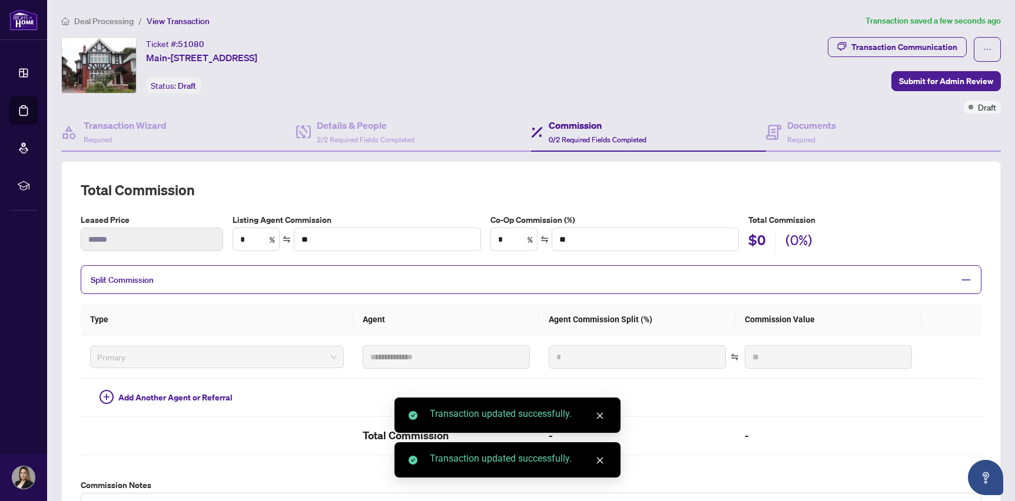
click at [577, 201] on div "**********" at bounding box center [531, 351] width 900 height 340
click at [525, 239] on input "*" at bounding box center [514, 239] width 46 height 22
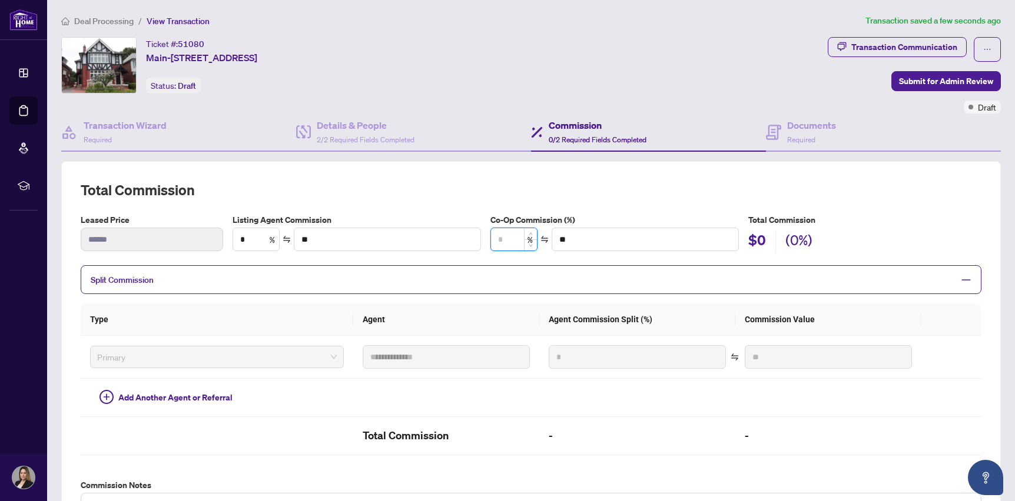
type input "*"
type input "****"
type input "**"
type input "******"
type input "**"
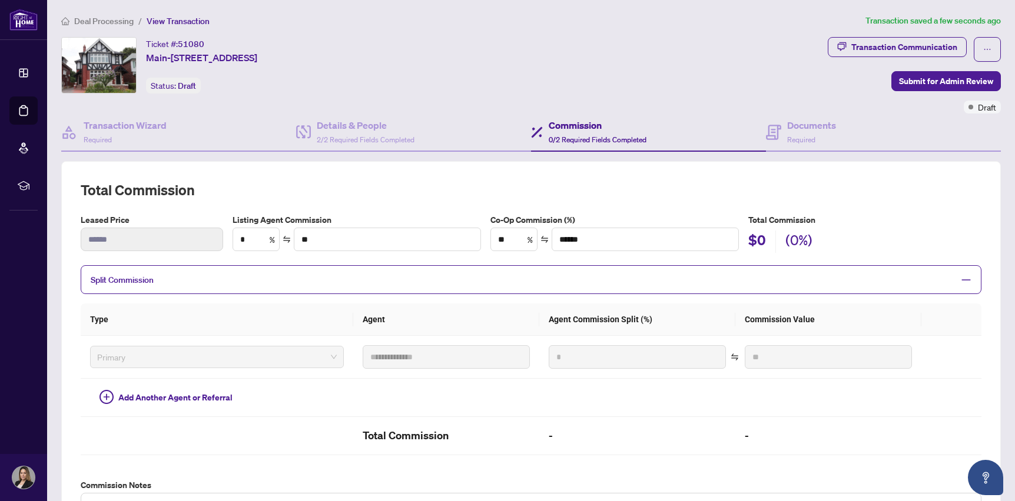
click at [557, 191] on h2 "Total Commission" at bounding box center [531, 190] width 900 height 19
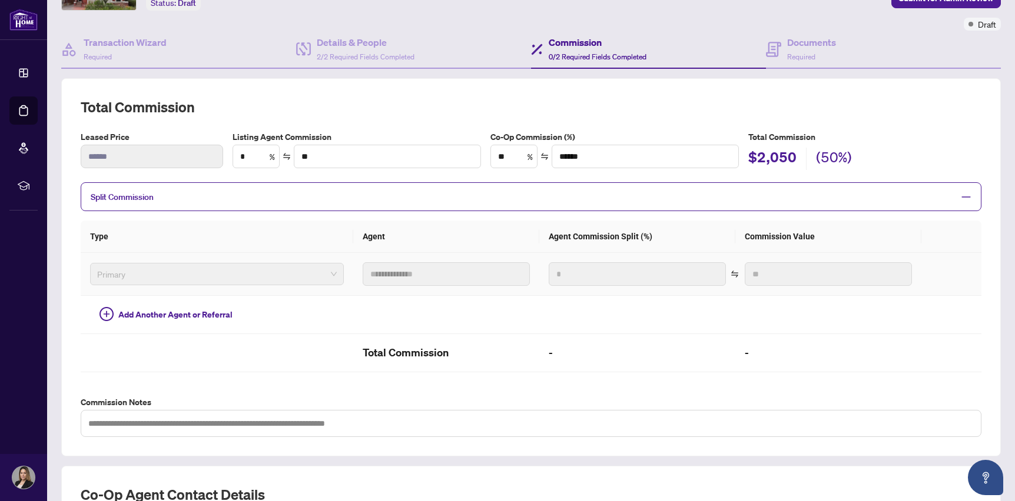
scroll to position [90, 0]
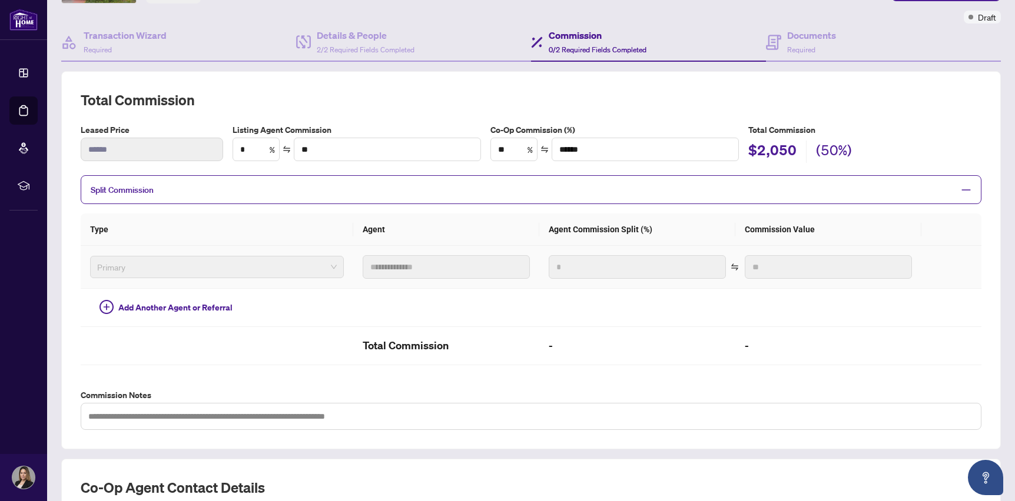
click at [275, 262] on span "Primary" at bounding box center [217, 267] width 240 height 18
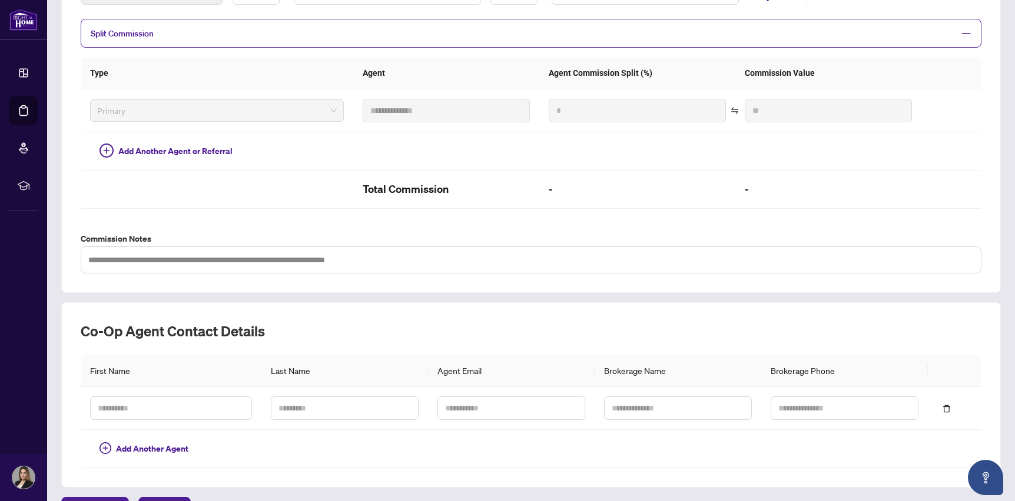
scroll to position [275, 0]
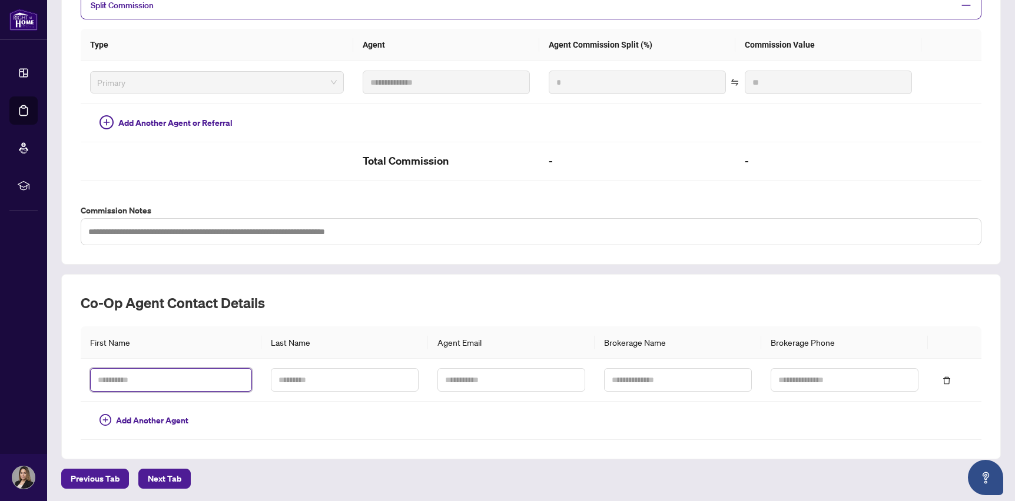
click at [196, 381] on input "text" at bounding box center [171, 380] width 162 height 24
type input "*"
type input "**"
type input "******"
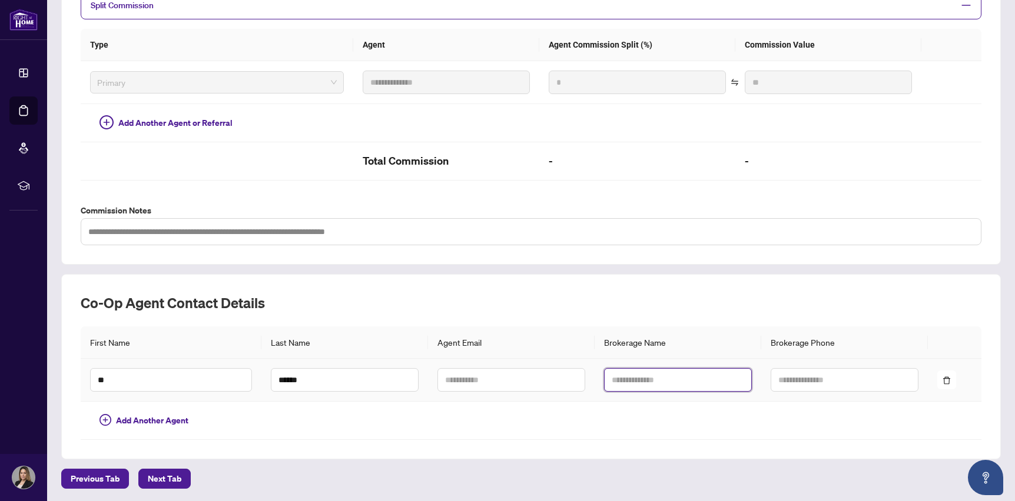
click at [647, 380] on input "text" at bounding box center [678, 380] width 148 height 24
type input "**********"
click at [816, 377] on input "text" at bounding box center [844, 380] width 148 height 24
type input "**********"
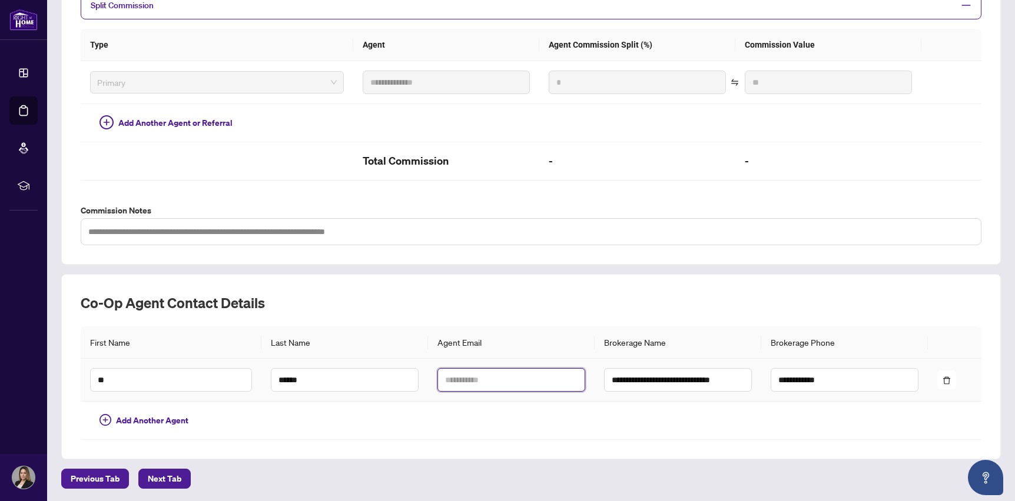
click at [460, 378] on input "text" at bounding box center [511, 380] width 148 height 24
paste input "**********"
type input "**********"
click at [173, 474] on span "Next Tab" at bounding box center [165, 479] width 34 height 19
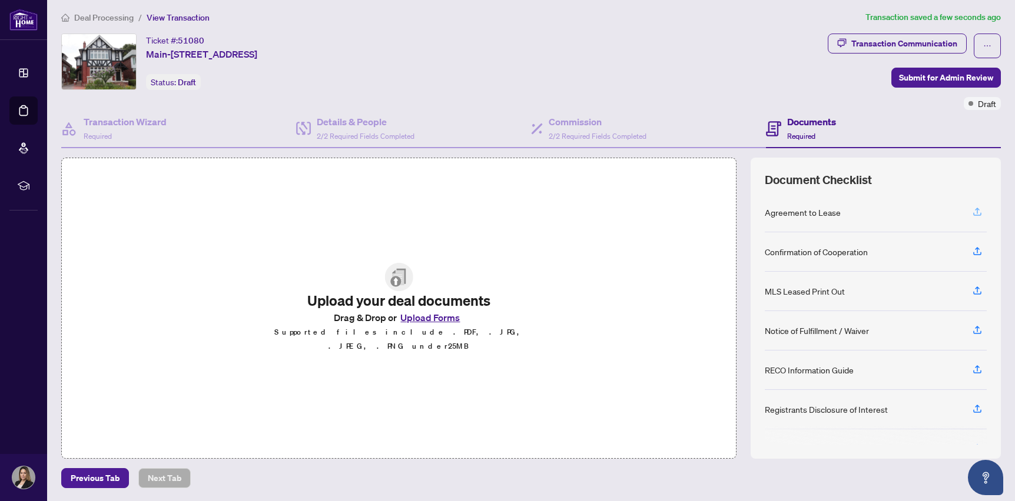
click at [978, 210] on icon "button" at bounding box center [977, 212] width 11 height 11
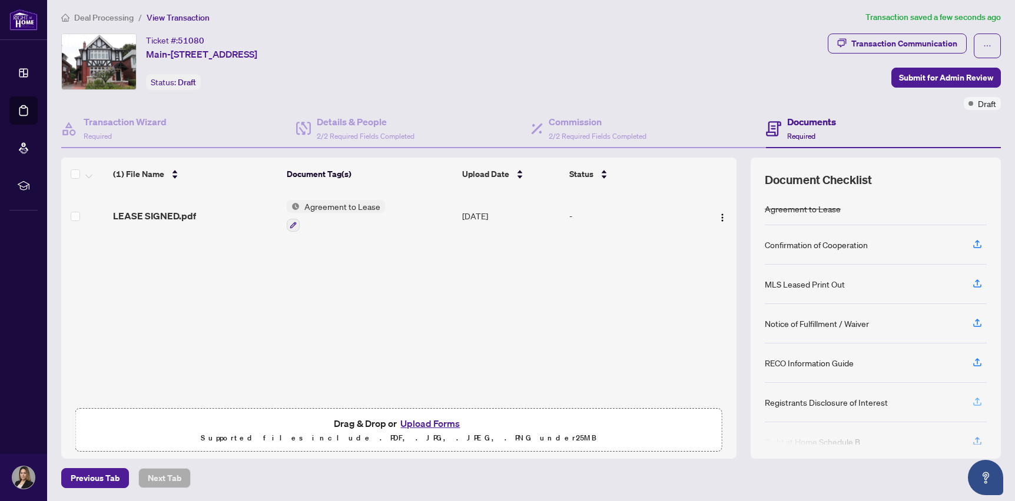
click at [978, 403] on icon "button" at bounding box center [977, 402] width 11 height 11
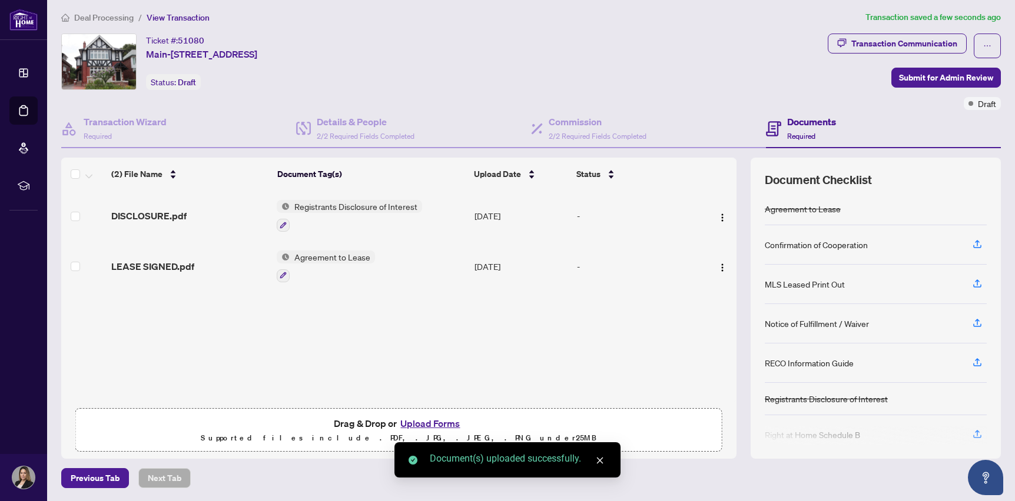
scroll to position [14, 0]
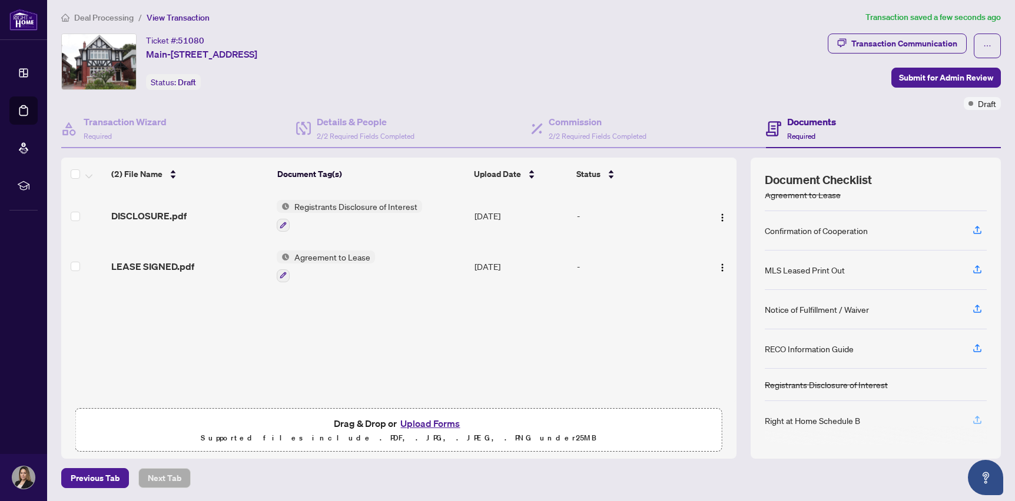
click at [972, 418] on icon "button" at bounding box center [977, 420] width 11 height 11
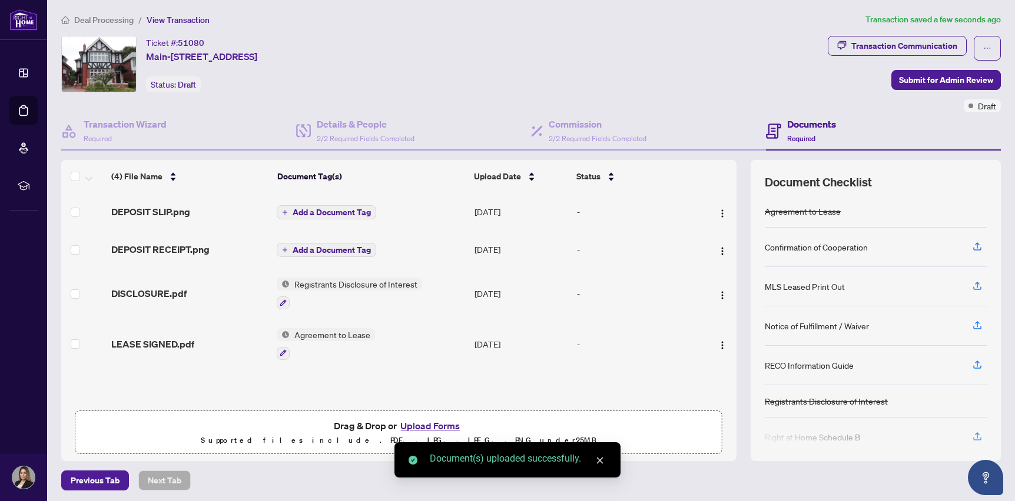
click at [320, 210] on span "Add a Document Tag" at bounding box center [331, 212] width 78 height 8
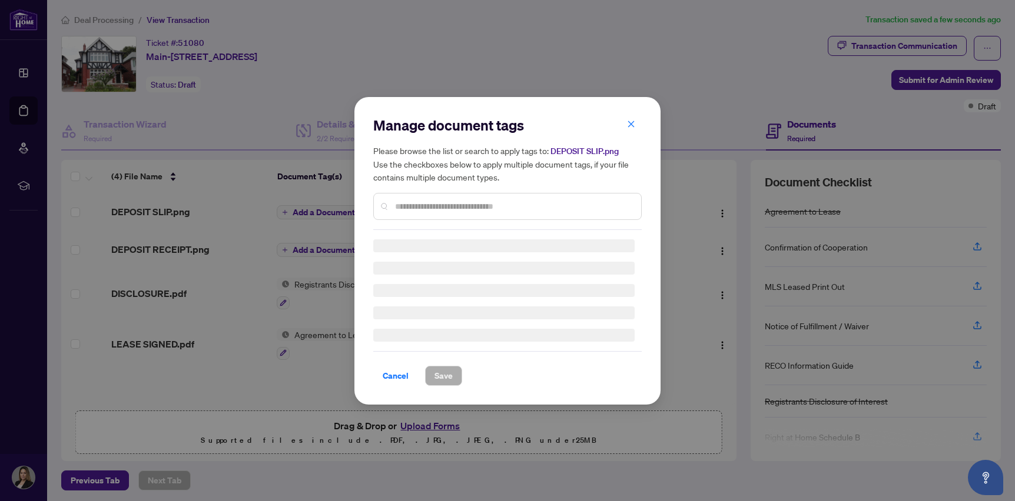
click at [413, 204] on div "Manage document tags Please browse the list or search to apply tags to: DEPOSIT…" at bounding box center [507, 173] width 268 height 114
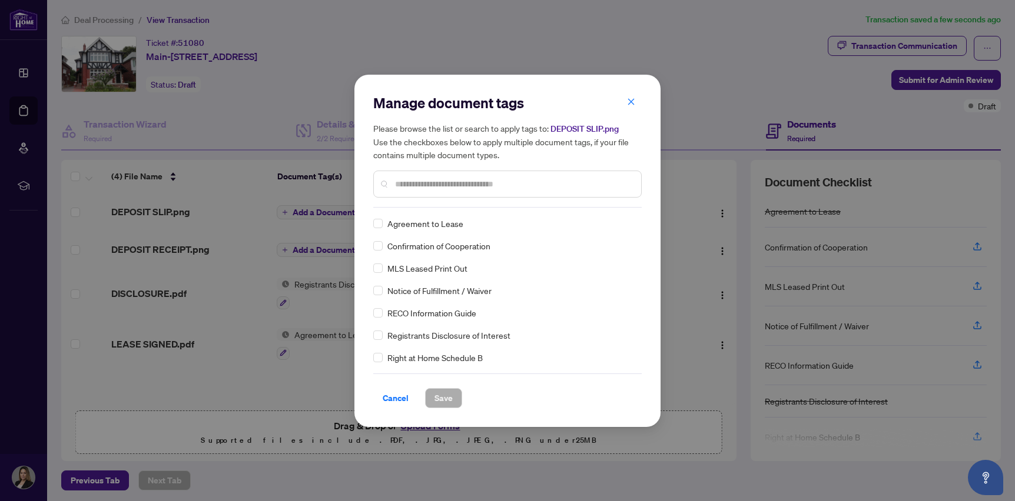
click at [433, 181] on input "text" at bounding box center [513, 184] width 237 height 13
type input "*******"
drag, startPoint x: 441, startPoint y: 398, endPoint x: 436, endPoint y: 387, distance: 12.6
click at [441, 398] on span "Save" at bounding box center [443, 398] width 18 height 19
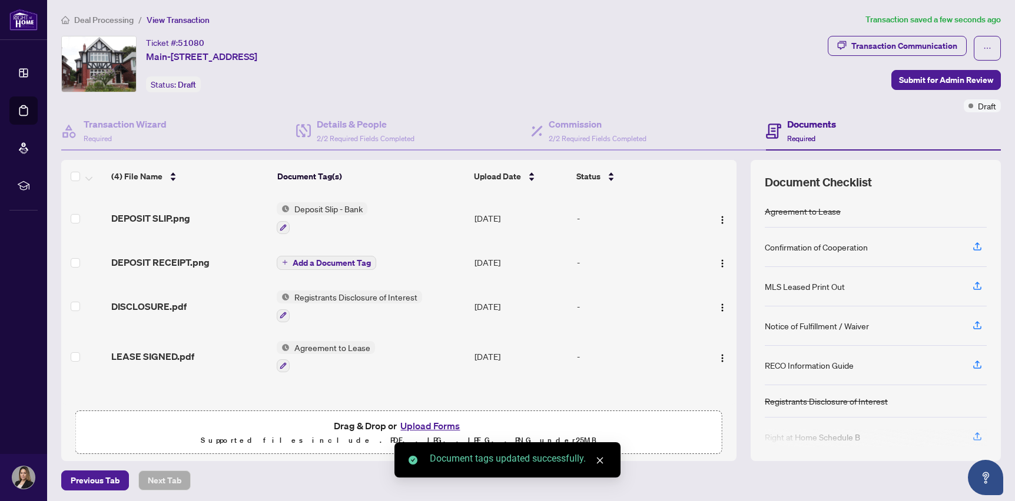
click at [343, 260] on span "Add a Document Tag" at bounding box center [331, 263] width 78 height 8
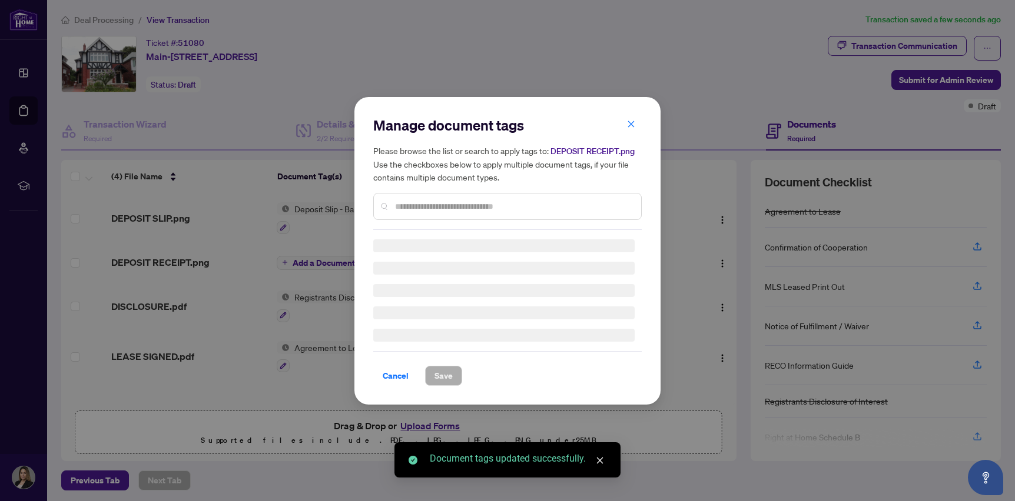
click at [408, 201] on div "Manage document tags Please browse the list or search to apply tags to: DEPOSIT…" at bounding box center [507, 173] width 268 height 114
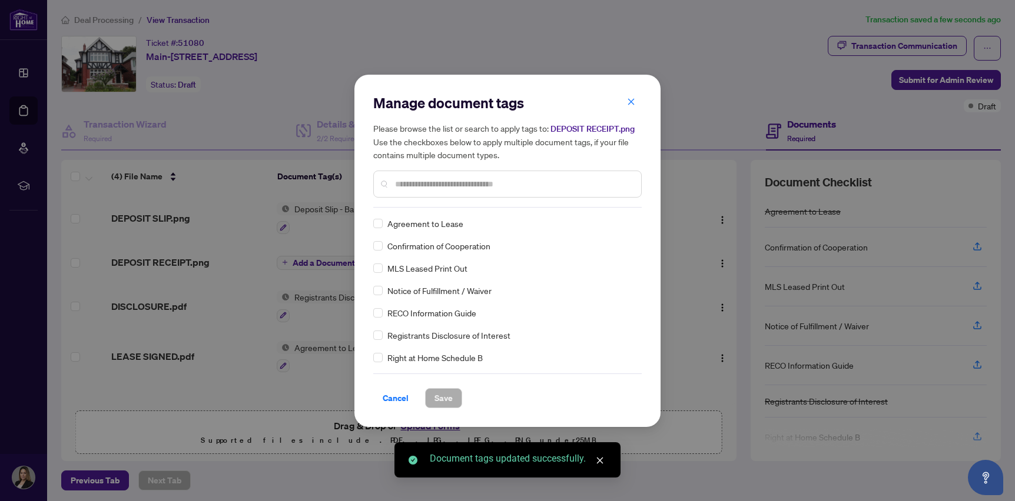
click at [433, 178] on input "text" at bounding box center [513, 184] width 237 height 13
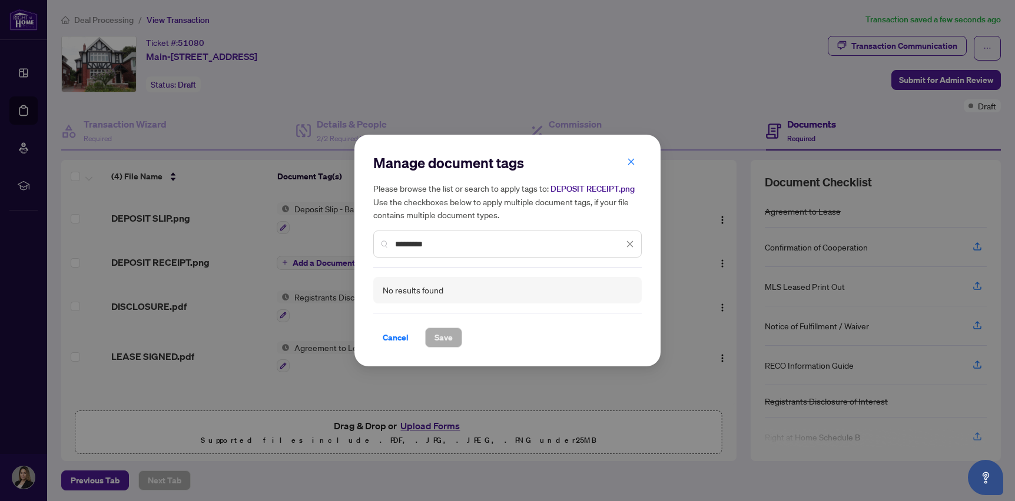
type input "****"
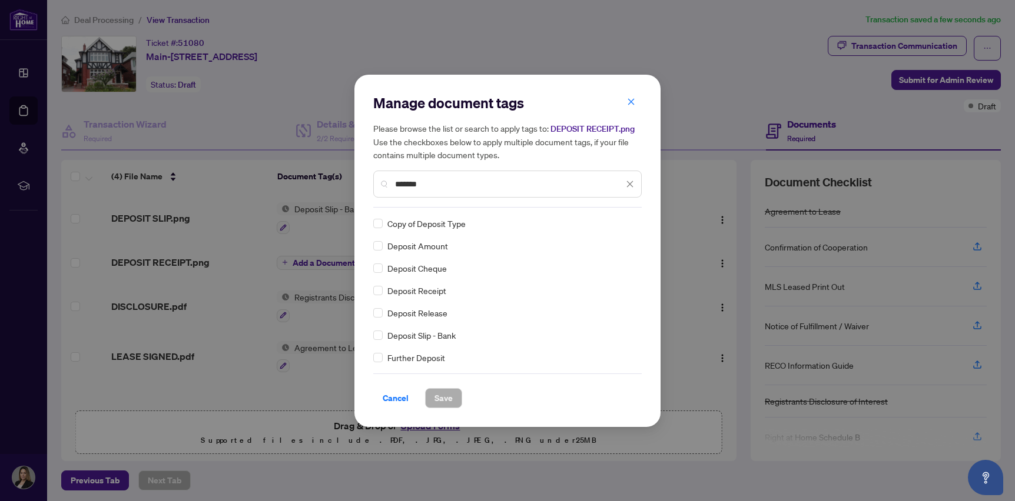
type input "*******"
click at [446, 401] on span "Save" at bounding box center [443, 398] width 18 height 19
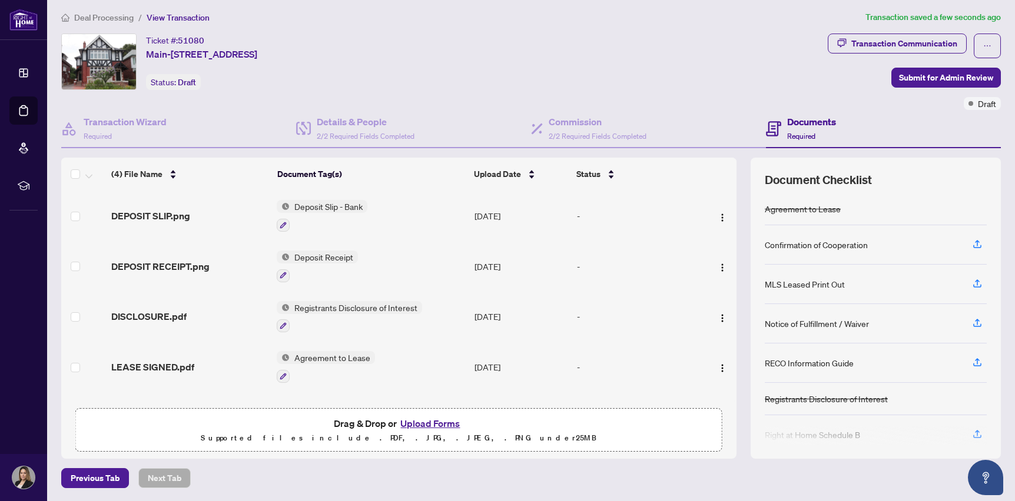
scroll to position [14, 0]
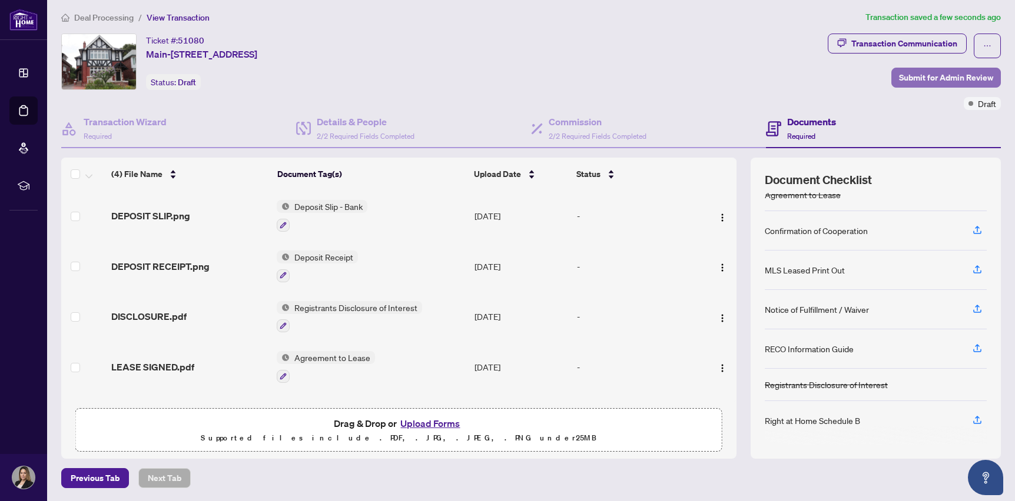
click at [935, 78] on span "Submit for Admin Review" at bounding box center [946, 77] width 94 height 19
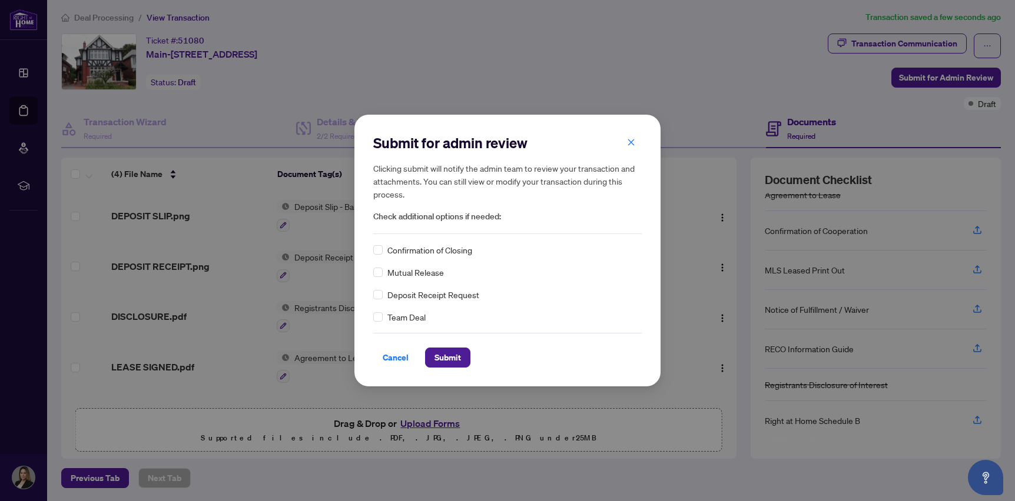
drag, startPoint x: 401, startPoint y: 250, endPoint x: 404, endPoint y: 262, distance: 12.0
click at [401, 250] on span "Confirmation of Closing" at bounding box center [429, 250] width 85 height 13
click at [447, 360] on span "Submit" at bounding box center [447, 357] width 26 height 19
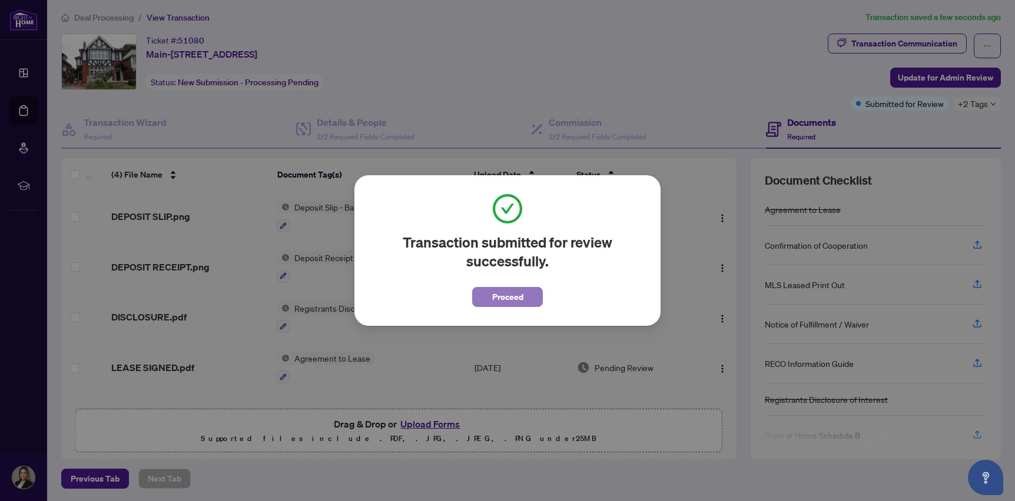
click at [524, 296] on button "Proceed" at bounding box center [507, 297] width 71 height 20
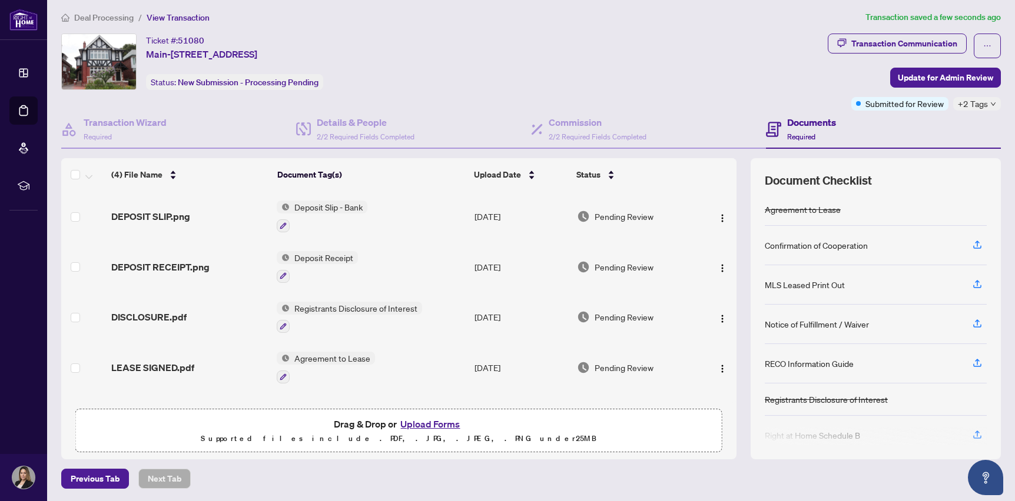
scroll to position [0, 0]
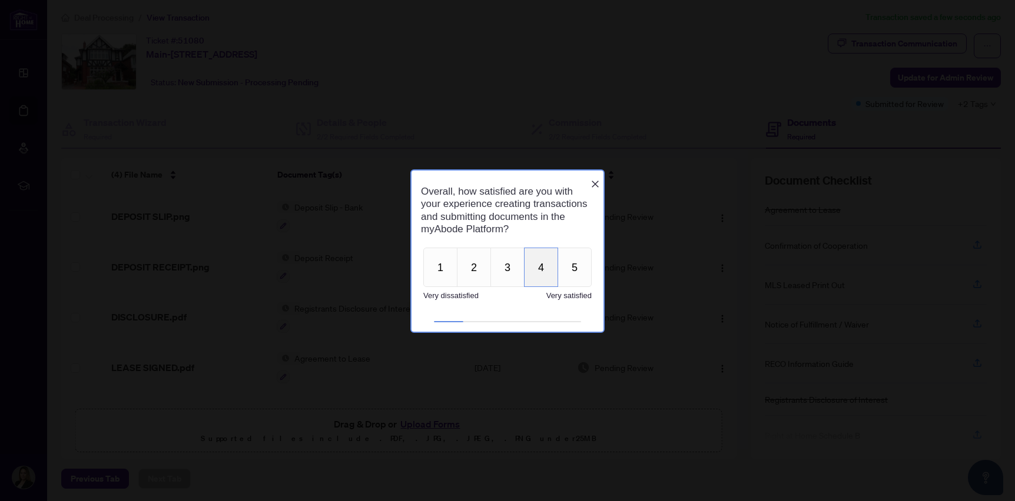
click at [534, 270] on button "4" at bounding box center [541, 266] width 34 height 39
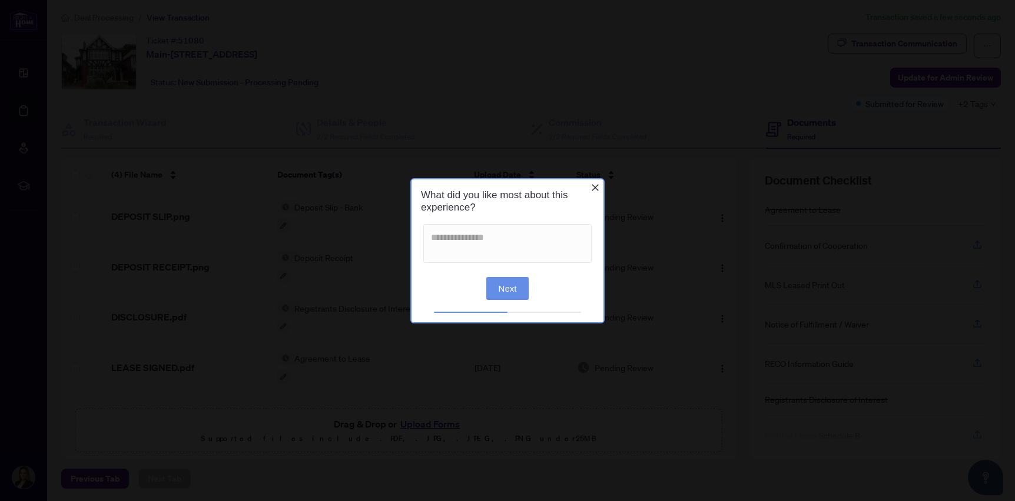
click at [508, 288] on button "Next" at bounding box center [507, 288] width 43 height 23
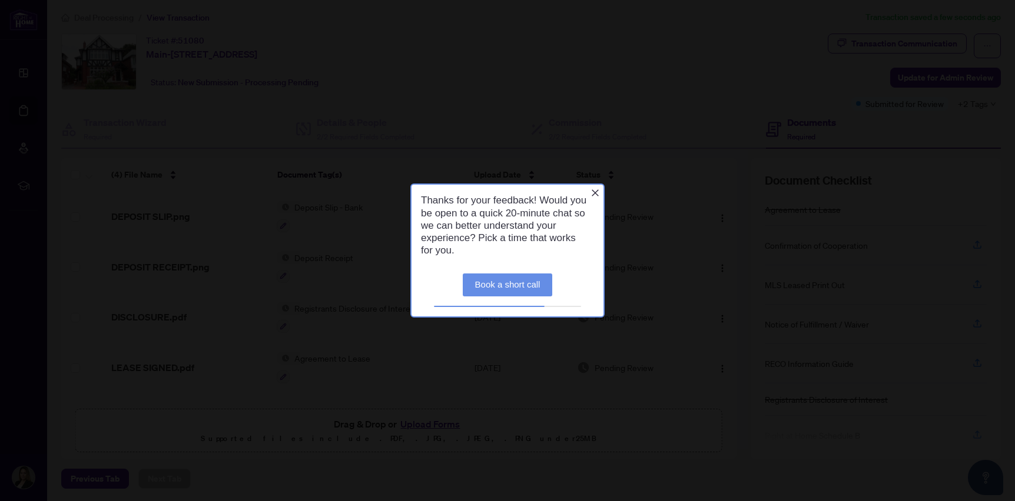
click at [596, 191] on icon "Close button" at bounding box center [594, 192] width 9 height 9
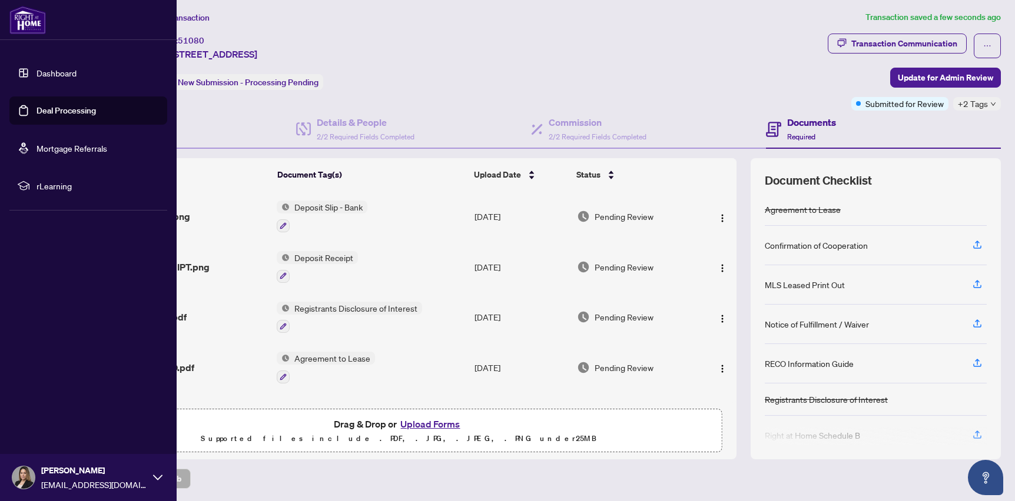
drag, startPoint x: 41, startPoint y: 105, endPoint x: 166, endPoint y: 174, distance: 143.0
click at [41, 105] on link "Deal Processing" at bounding box center [65, 110] width 59 height 11
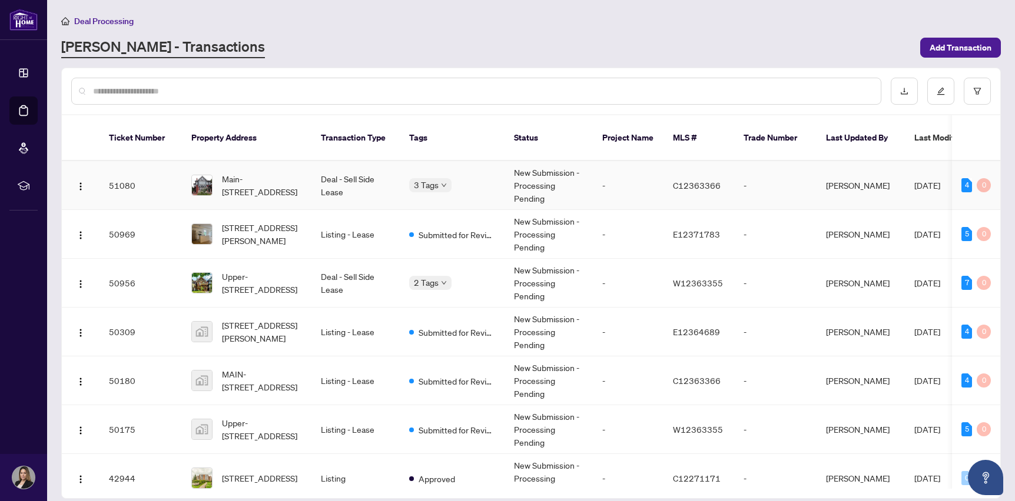
click at [383, 181] on td "Deal - Sell Side Lease" at bounding box center [355, 185] width 88 height 49
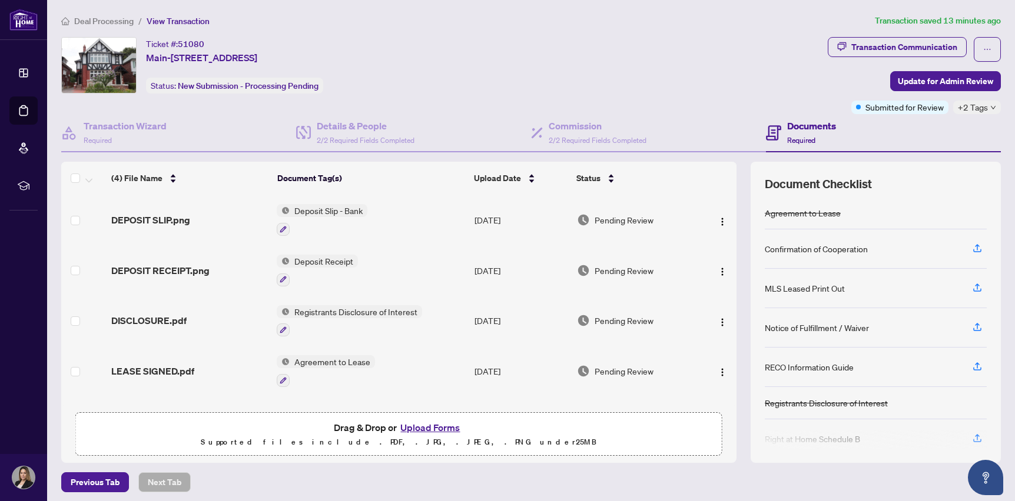
click at [789, 134] on div "Documents Required" at bounding box center [811, 133] width 49 height 28
click at [978, 285] on icon "button" at bounding box center [977, 287] width 11 height 11
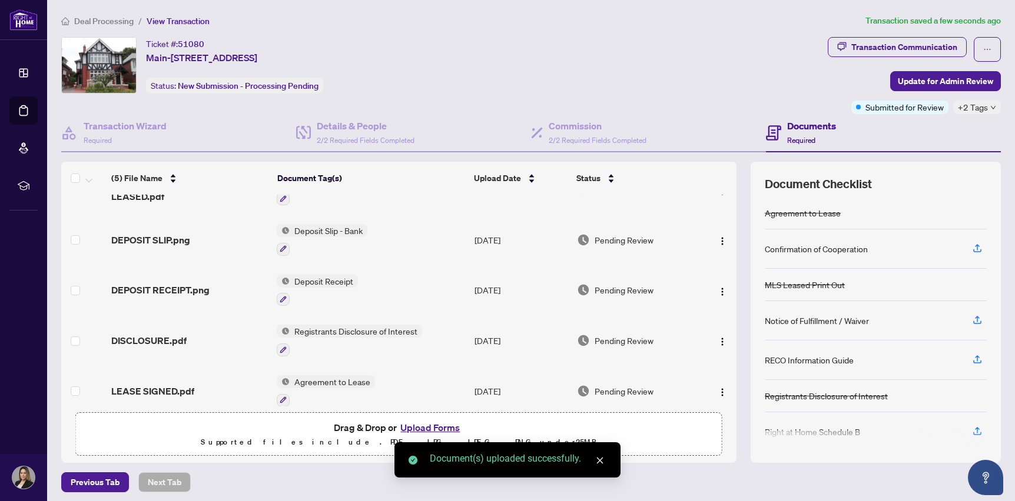
scroll to position [38, 0]
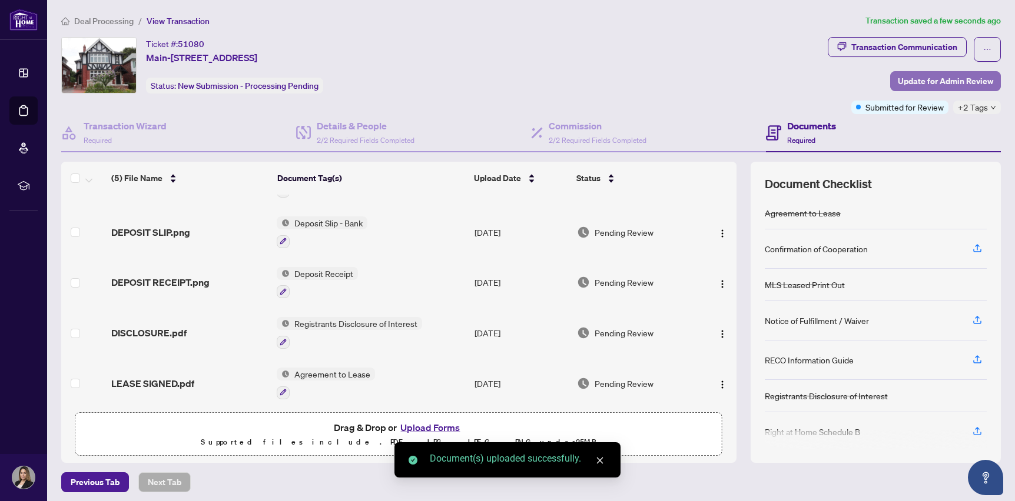
click at [914, 84] on span "Update for Admin Review" at bounding box center [944, 81] width 95 height 19
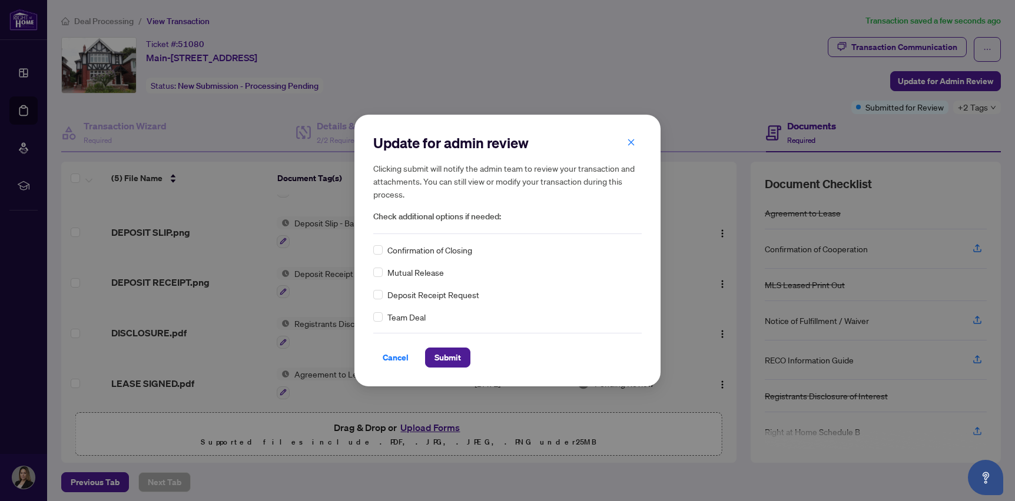
drag, startPoint x: 441, startPoint y: 250, endPoint x: 419, endPoint y: 262, distance: 25.8
click at [441, 250] on span "Confirmation of Closing" at bounding box center [429, 250] width 85 height 13
click at [450, 357] on span "Submit" at bounding box center [447, 357] width 26 height 19
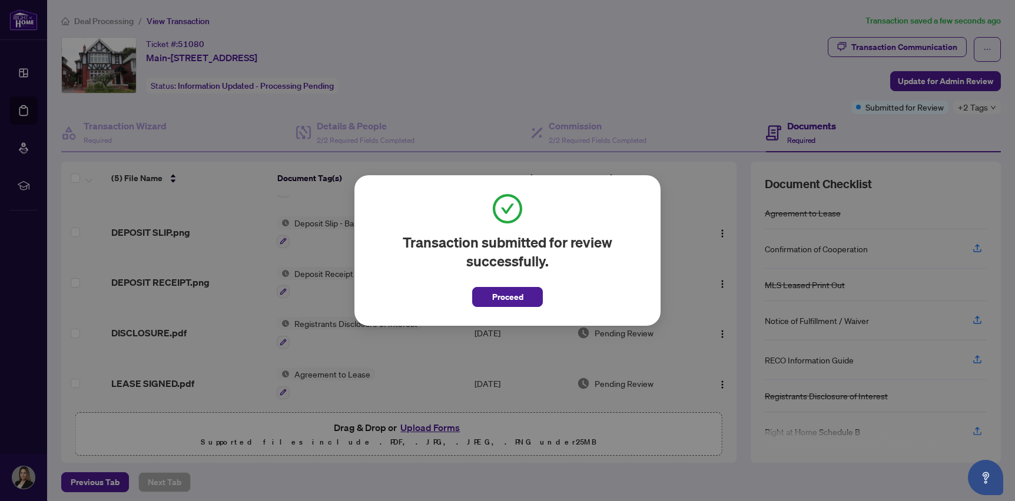
click at [517, 297] on span "Proceed" at bounding box center [507, 297] width 31 height 19
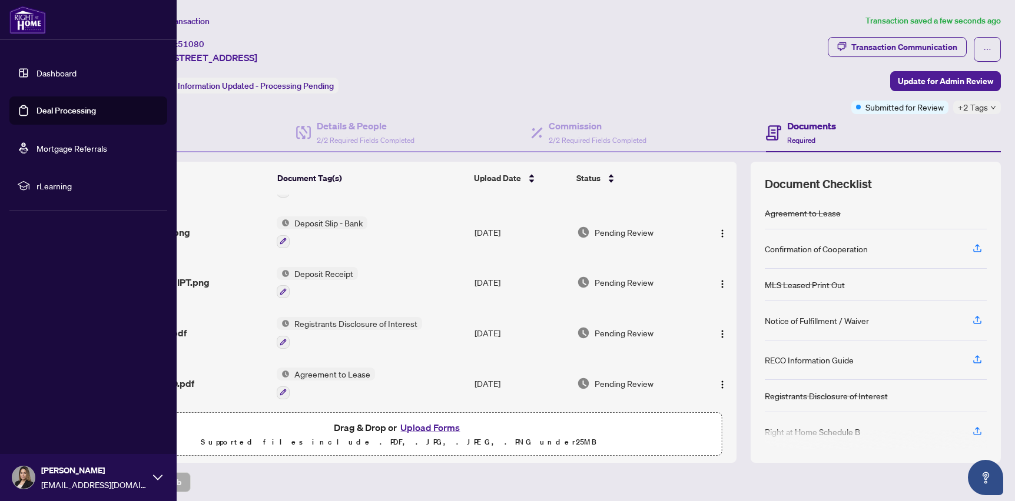
drag, startPoint x: 47, startPoint y: 107, endPoint x: 58, endPoint y: 110, distance: 11.7
click at [47, 107] on link "Deal Processing" at bounding box center [65, 110] width 59 height 11
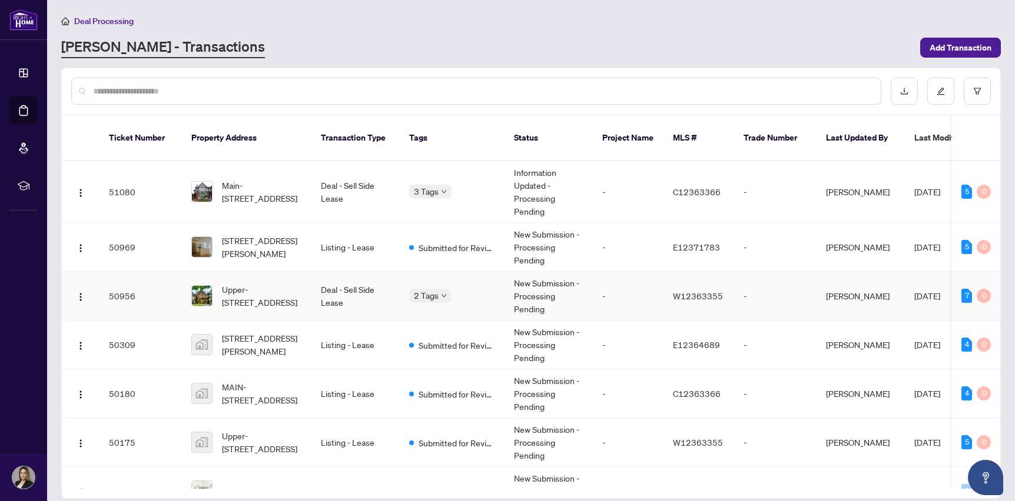
click at [480, 290] on td "2 Tags" at bounding box center [452, 296] width 105 height 49
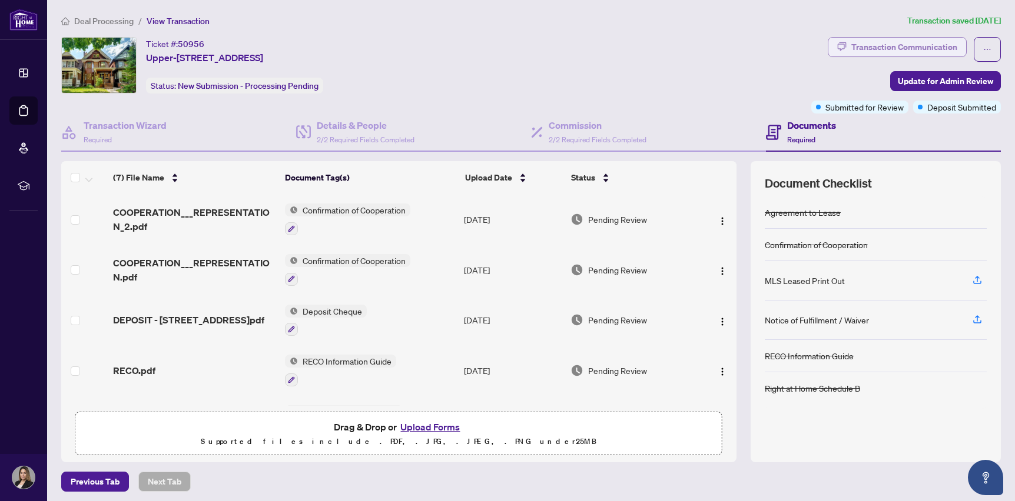
click at [907, 48] on div "Transaction Communication" at bounding box center [904, 47] width 106 height 19
type textarea "**********"
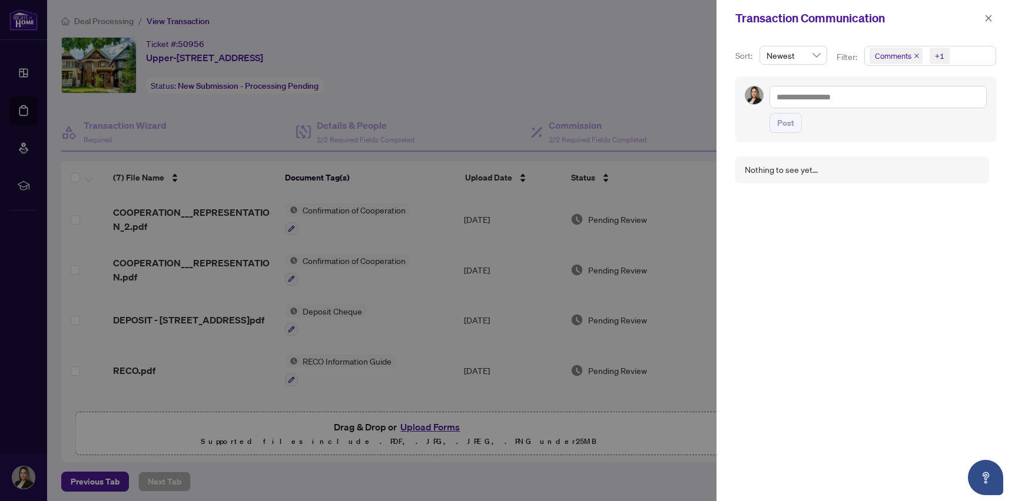
drag, startPoint x: 988, startPoint y: 21, endPoint x: 836, endPoint y: 142, distance: 193.8
click at [986, 22] on icon "close" at bounding box center [988, 18] width 8 height 8
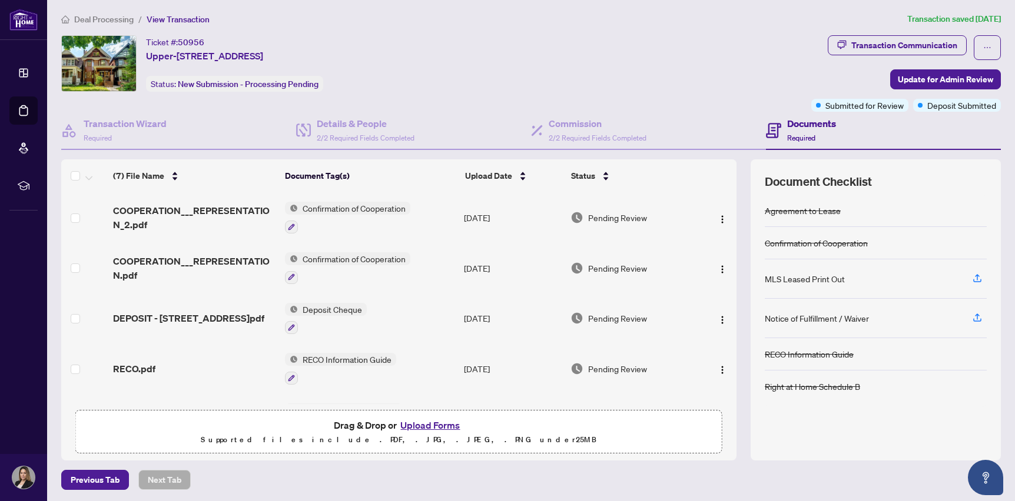
click at [124, 21] on span "Deal Processing" at bounding box center [103, 19] width 59 height 11
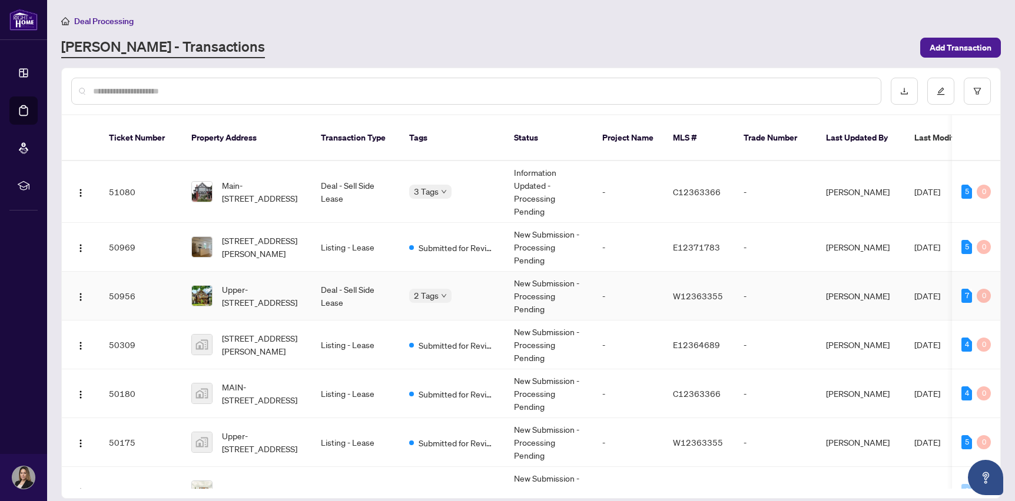
click at [445, 293] on icon "down" at bounding box center [444, 296] width 6 height 6
click at [444, 179] on span "Submitted for Review" at bounding box center [469, 184] width 78 height 13
click at [471, 289] on div "2 Tags" at bounding box center [452, 296] width 86 height 14
click at [478, 289] on div "2 Tags" at bounding box center [452, 296] width 86 height 14
click at [248, 283] on span "Upper-[STREET_ADDRESS]" at bounding box center [262, 296] width 80 height 26
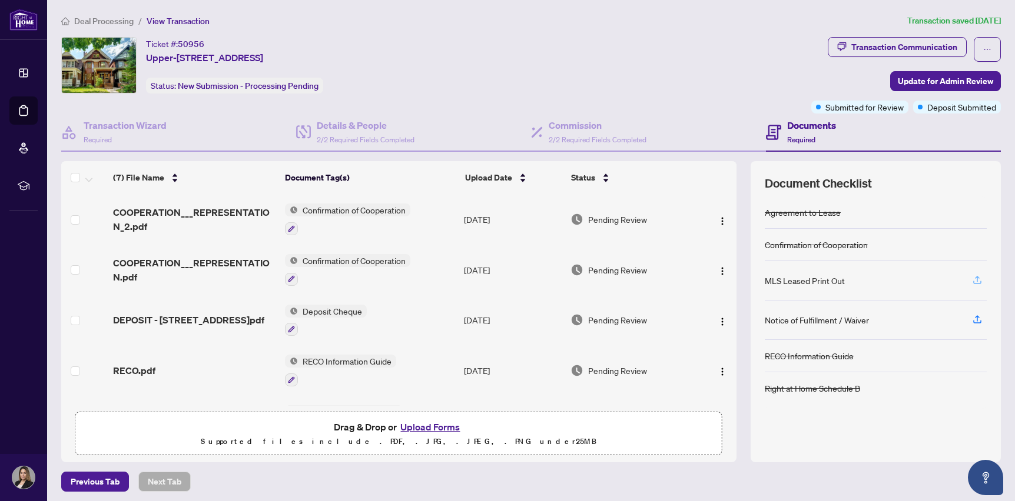
click at [975, 281] on icon "button" at bounding box center [977, 280] width 11 height 11
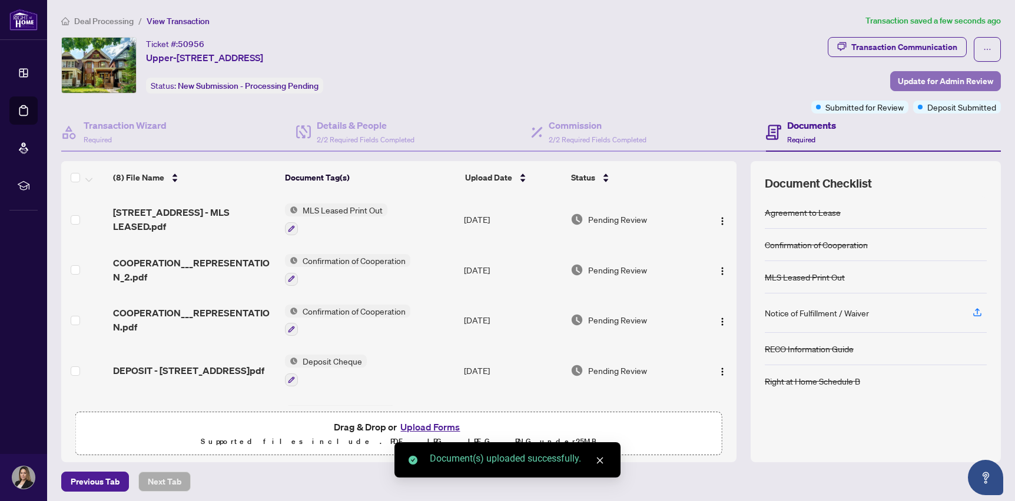
click at [973, 78] on span "Update for Admin Review" at bounding box center [944, 81] width 95 height 19
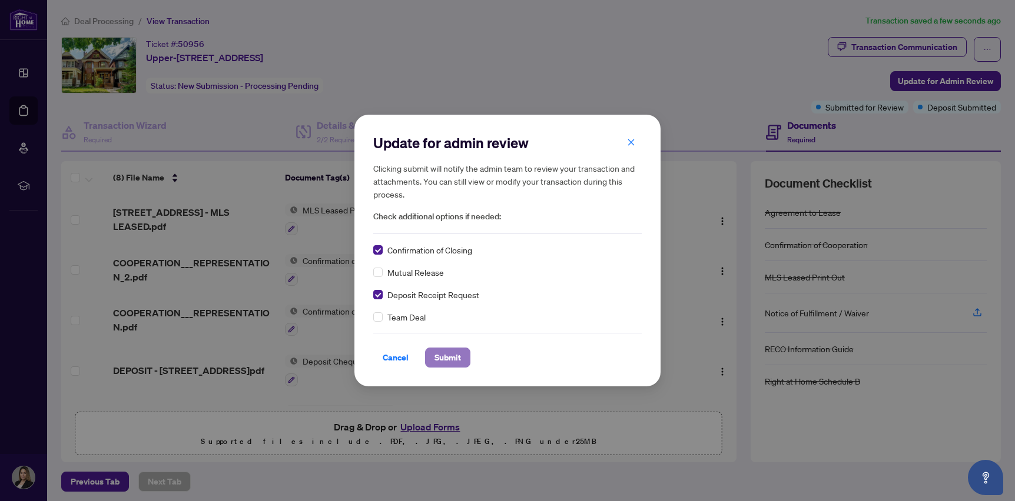
click at [438, 358] on span "Submit" at bounding box center [447, 357] width 26 height 19
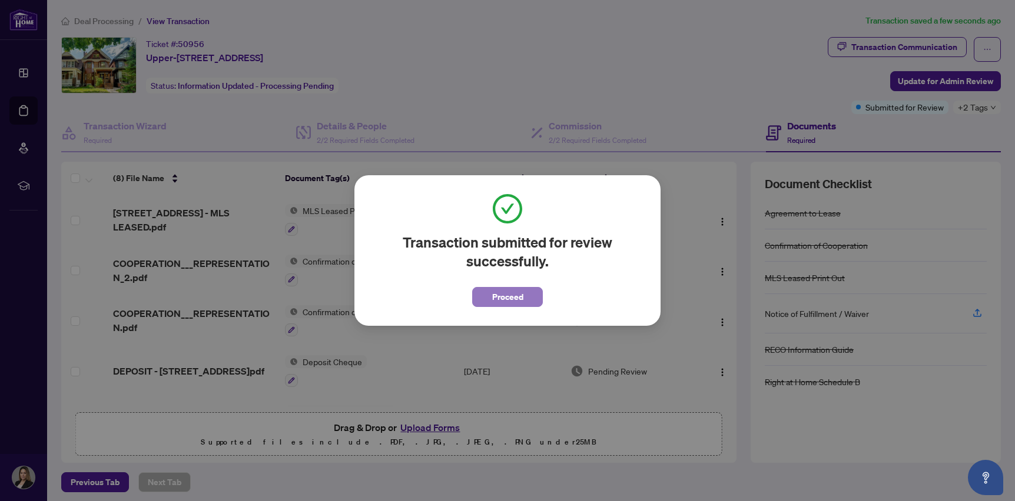
click at [498, 296] on span "Proceed" at bounding box center [507, 297] width 31 height 19
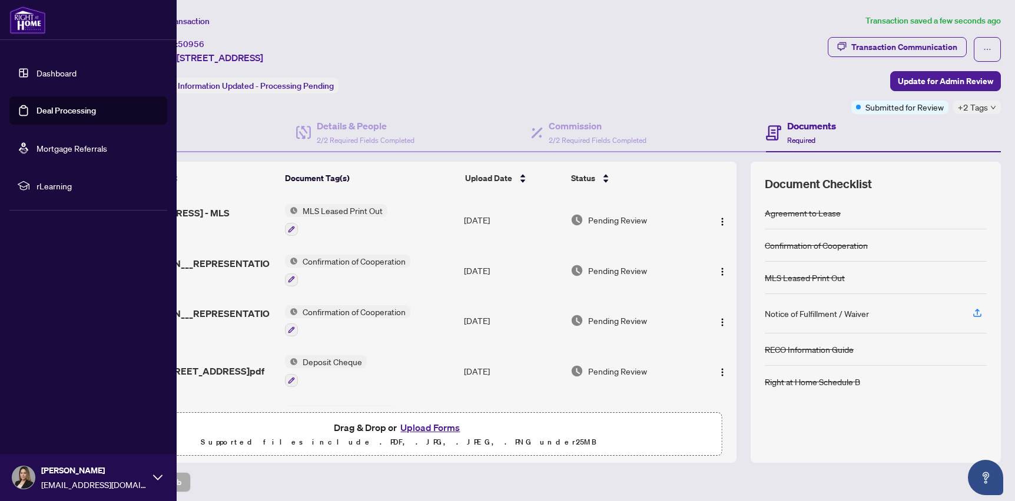
click at [49, 111] on link "Deal Processing" at bounding box center [65, 110] width 59 height 11
